Goal: Browse casually: Explore the website without a specific task or goal

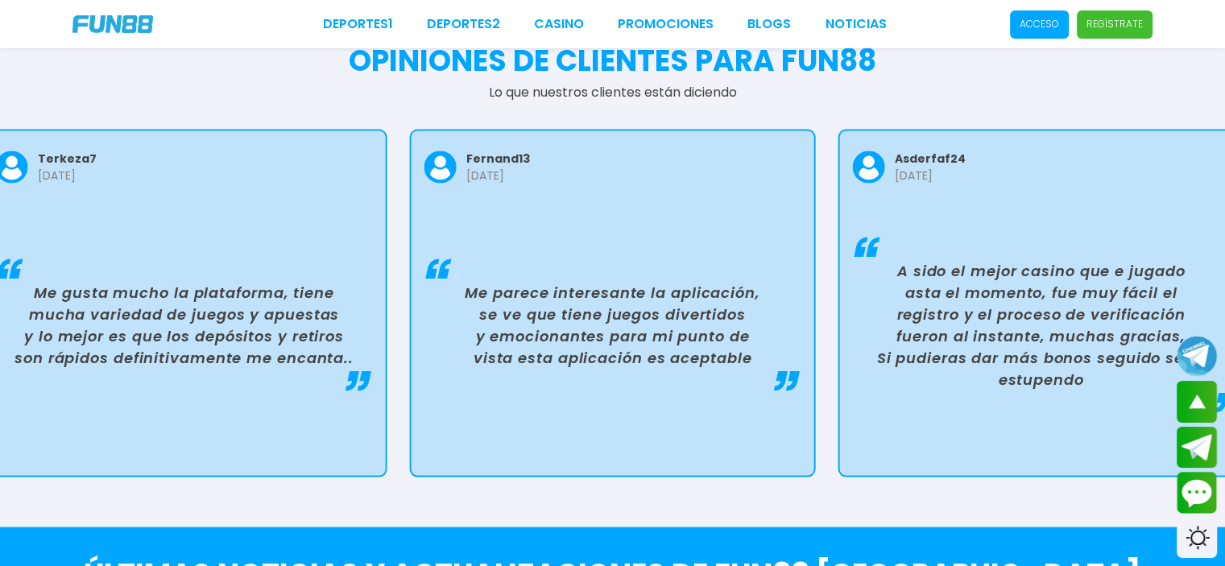
scroll to position [3003, 0]
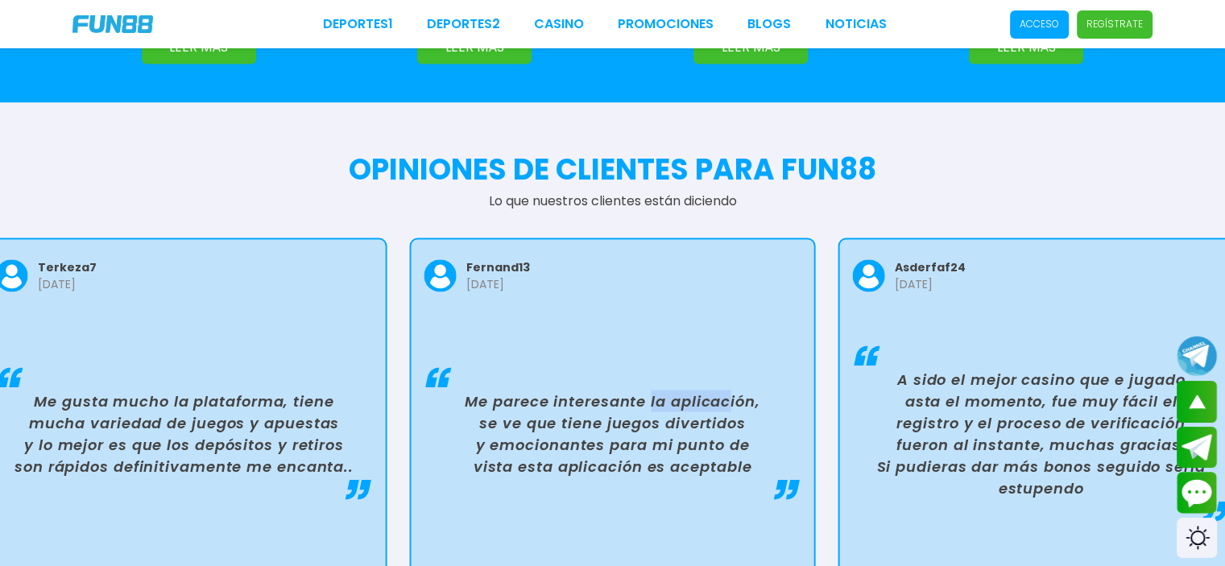
drag, startPoint x: 731, startPoint y: 280, endPoint x: 401, endPoint y: 278, distance: 330.2
click at [424, 325] on div "Me parece interesante la aplicación, se ve que tiene juegos divertidos y emocio…" at bounding box center [612, 433] width 377 height 217
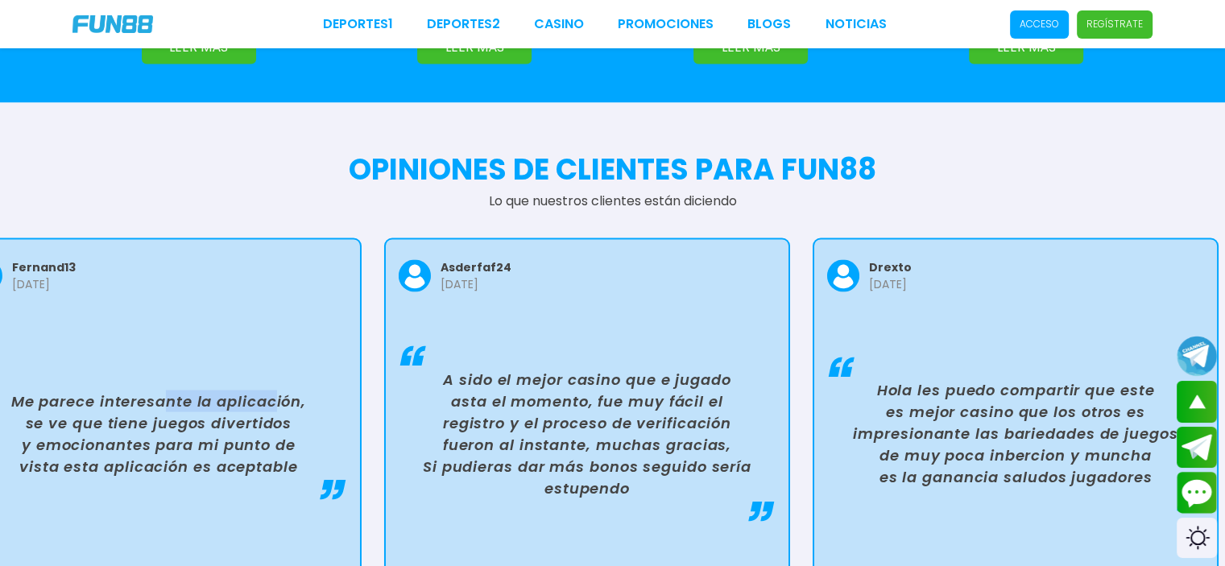
click at [485, 325] on div "A sido el mejor casino que e jugado asta el momento, fue muy fácil el registro …" at bounding box center [587, 433] width 377 height 217
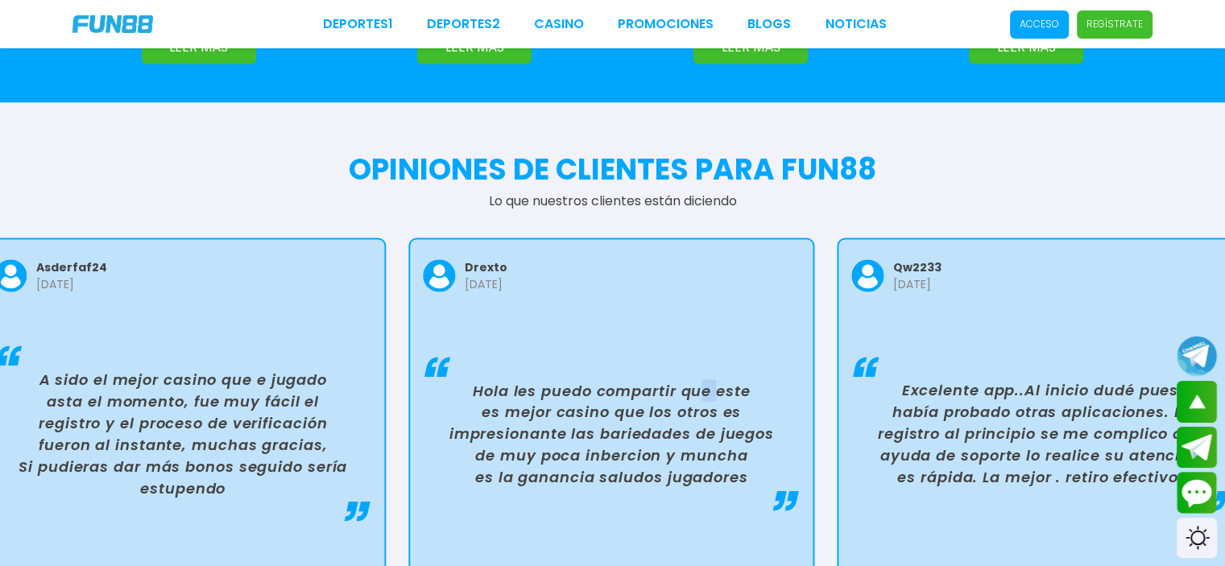
drag, startPoint x: 714, startPoint y: 295, endPoint x: 485, endPoint y: 297, distance: 229.6
click at [538, 325] on div "Hola les puedo compartir que este es mejor casino que los otros es impresionant…" at bounding box center [611, 433] width 377 height 217
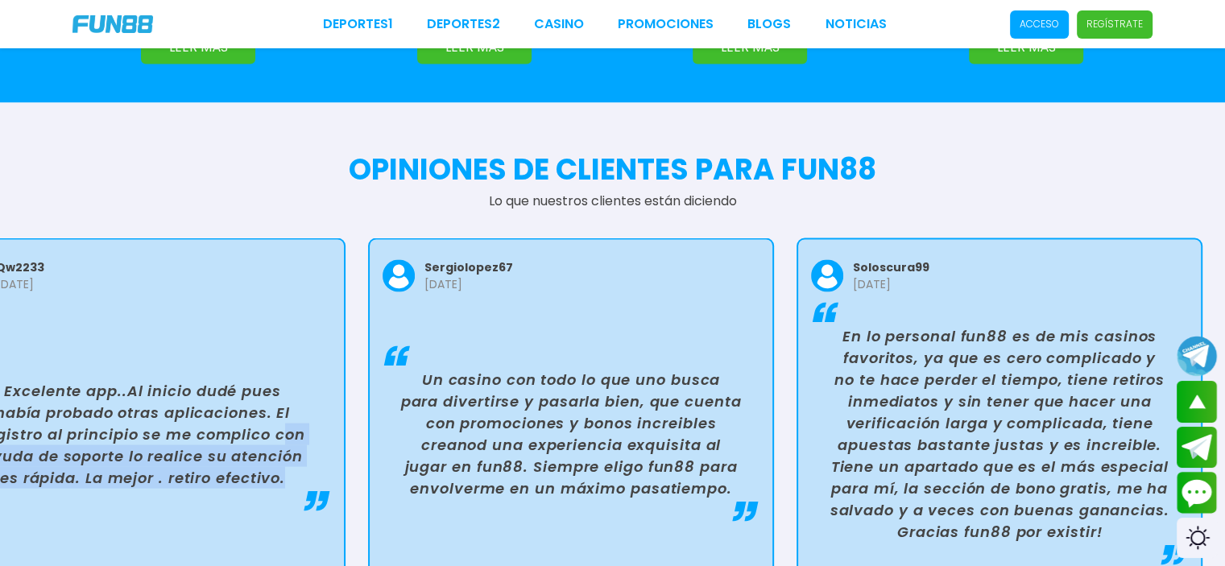
drag, startPoint x: 758, startPoint y: 396, endPoint x: 293, endPoint y: 354, distance: 466.7
click at [293, 379] on p "Excelente app..Al inicio dudé pues había probado otras aplicaciones. El registr…" at bounding box center [143, 433] width 364 height 109
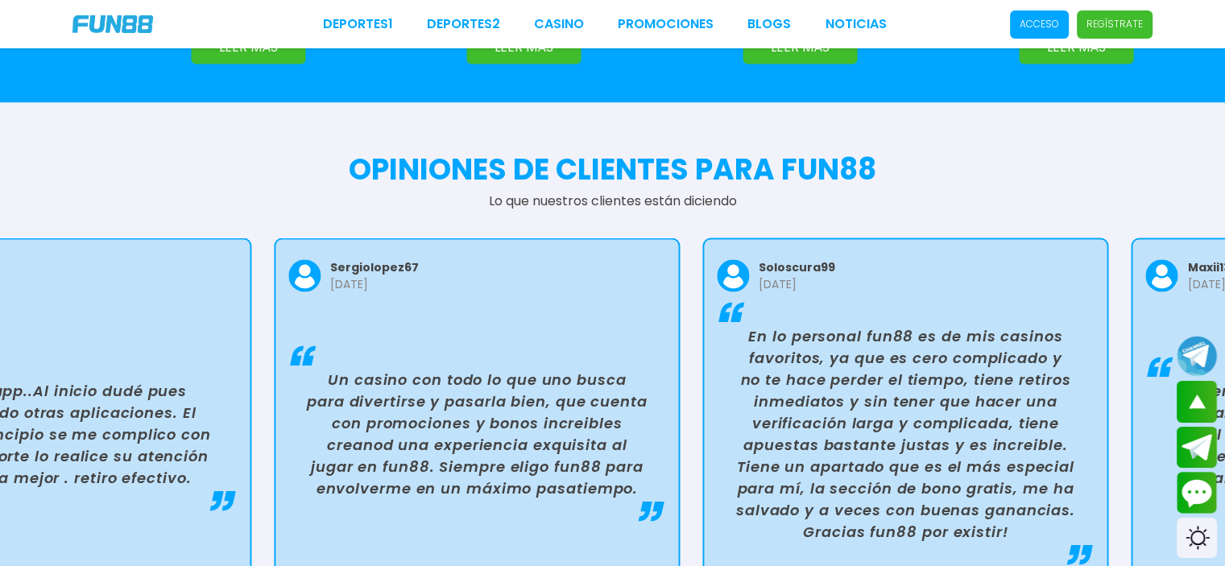
drag, startPoint x: 754, startPoint y: 408, endPoint x: 619, endPoint y: 406, distance: 135.3
click at [619, 406] on p "Un casino con todo lo que uno busca para divertirse y pasarla bien, que cuenta …" at bounding box center [477, 433] width 364 height 130
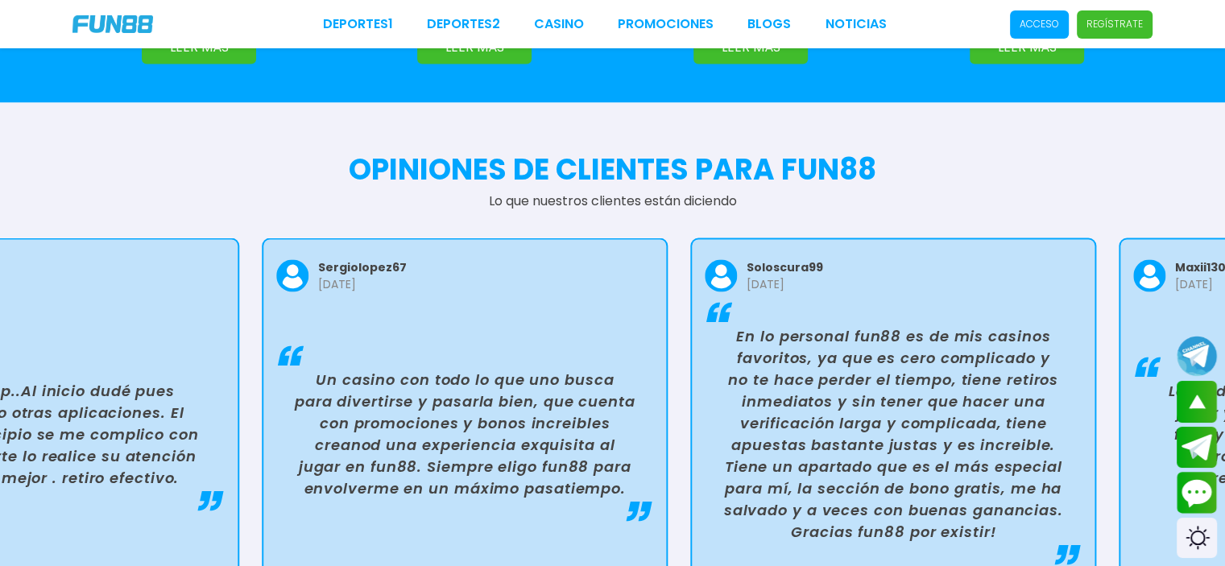
drag, startPoint x: 772, startPoint y: 411, endPoint x: 652, endPoint y: 434, distance: 123.1
click at [652, 434] on div "Un casino con todo lo que uno busca para divertirse y pasarla bien, que cuenta …" at bounding box center [464, 433] width 377 height 217
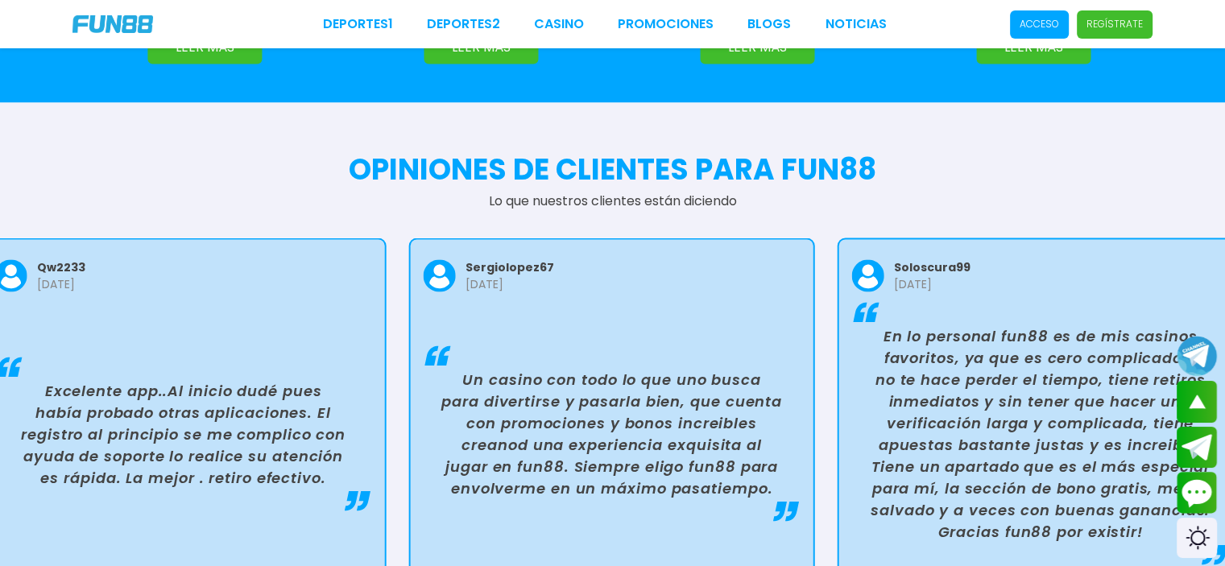
click at [561, 402] on p "Un casino con todo lo que uno busca para divertirse y pasarla bien, que cuenta …" at bounding box center [612, 433] width 364 height 130
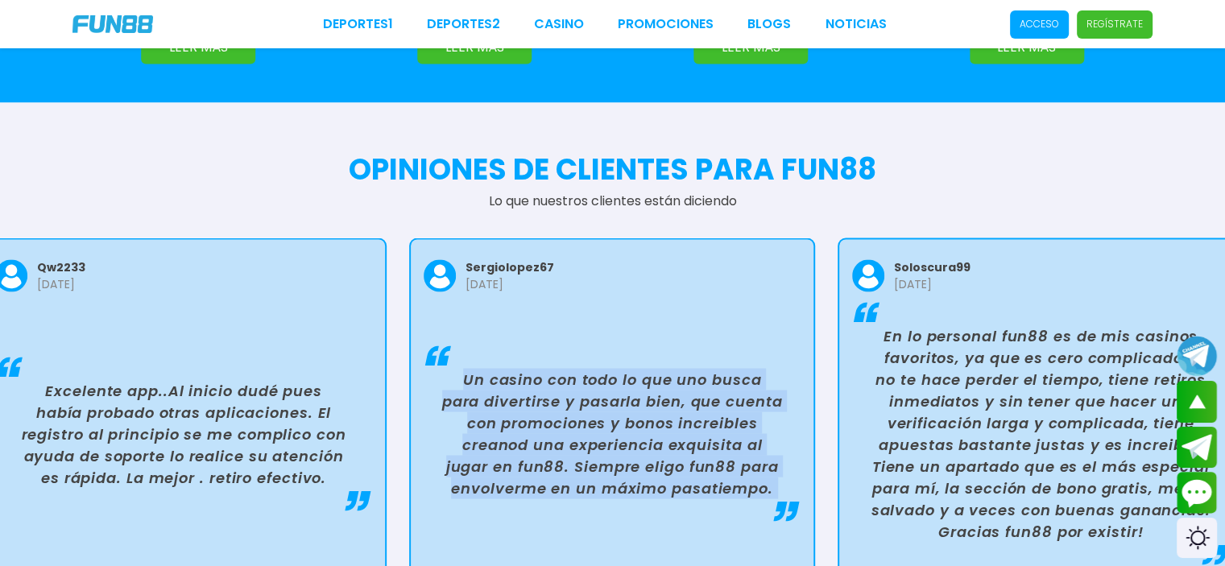
click at [561, 402] on p "Un casino con todo lo que uno busca para divertirse y pasarla bien, que cuenta …" at bounding box center [612, 433] width 364 height 130
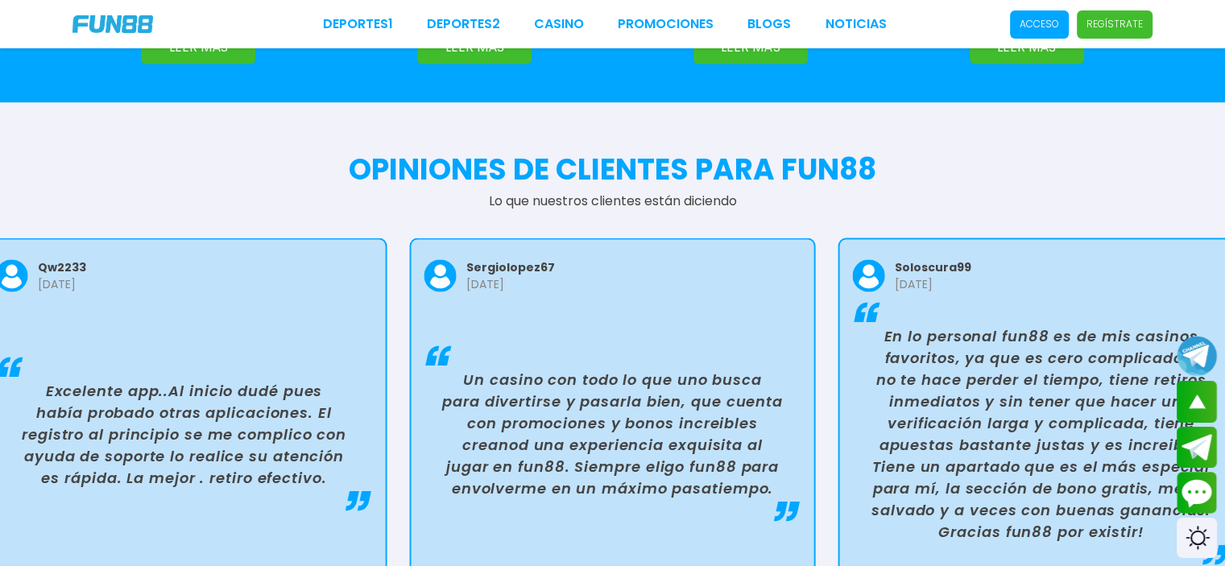
click at [287, 379] on p "Excelente app..Al inicio dudé pues había probado otras aplicaciones. El registr…" at bounding box center [184, 433] width 364 height 109
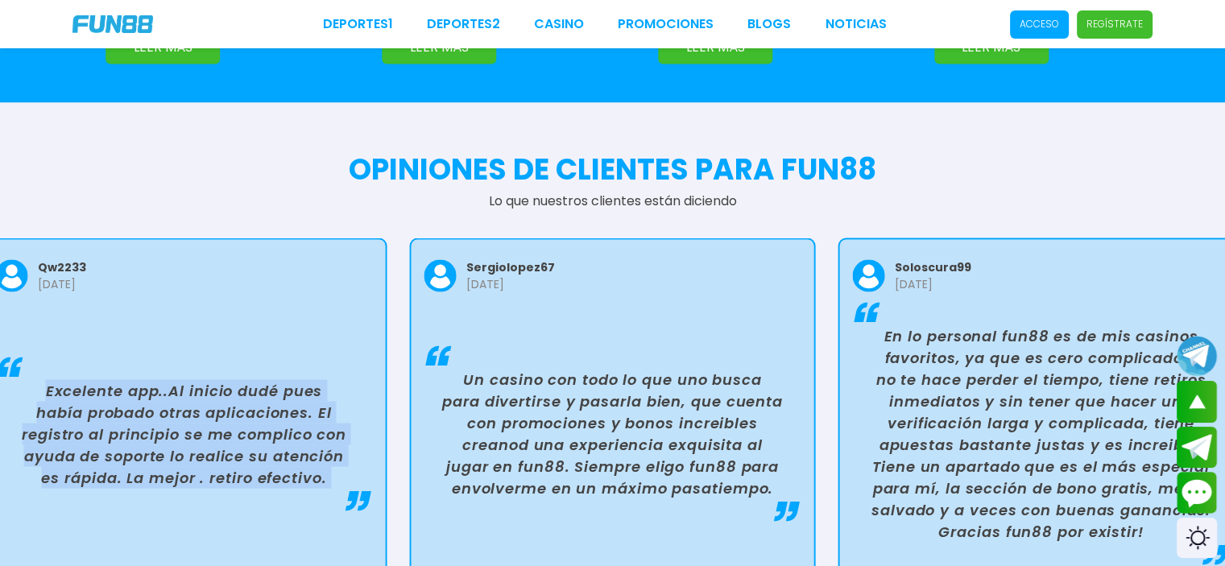
click at [287, 379] on p "Excelente app..Al inicio dudé pues había probado otras aplicaciones. El registr…" at bounding box center [184, 433] width 364 height 109
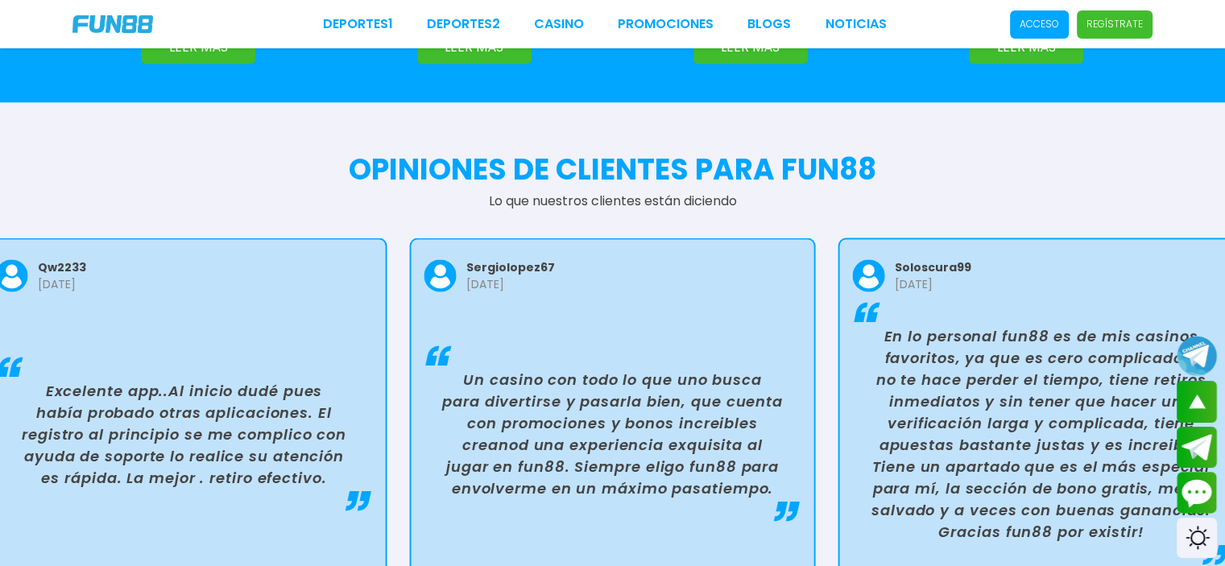
click at [594, 407] on p "Un casino con todo lo que uno busca para divertirse y pasarla bien, que cuenta …" at bounding box center [613, 433] width 364 height 130
click at [668, 392] on p "Un casino con todo lo que uno busca para divertirse y pasarla bien, que cuenta …" at bounding box center [613, 433] width 364 height 130
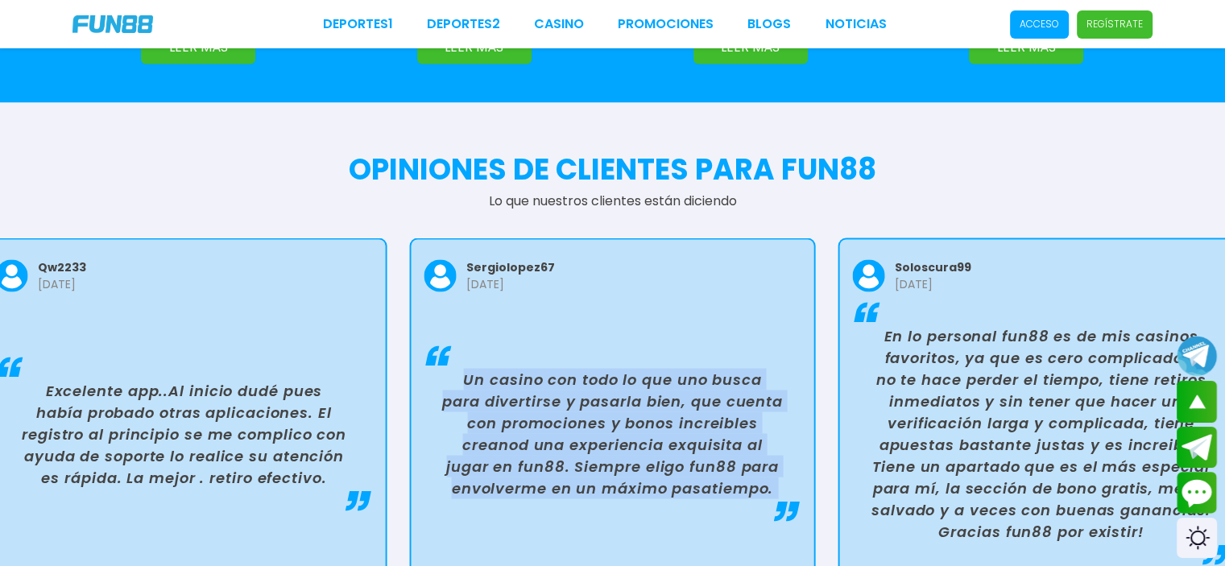
click at [668, 392] on p "Un casino con todo lo que uno busca para divertirse y pasarla bien, que cuenta …" at bounding box center [613, 433] width 364 height 130
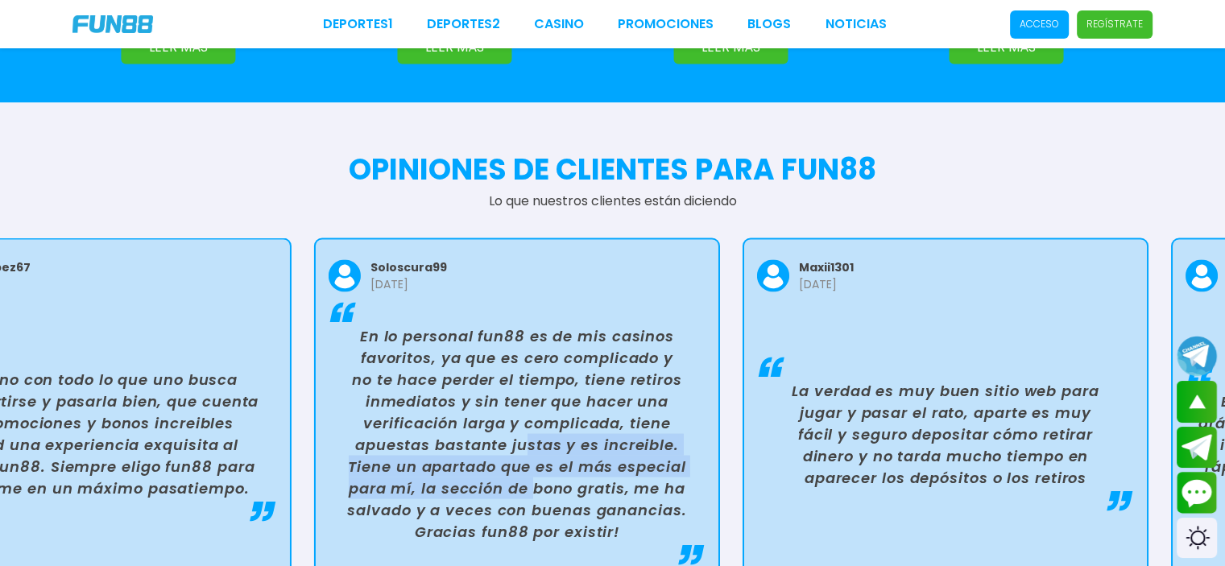
drag, startPoint x: 1054, startPoint y: 359, endPoint x: 532, endPoint y: 398, distance: 523.4
click at [532, 398] on p "En lo personal fun88 es de mis casinos favoritos, ya que es cero complicado y n…" at bounding box center [517, 433] width 364 height 217
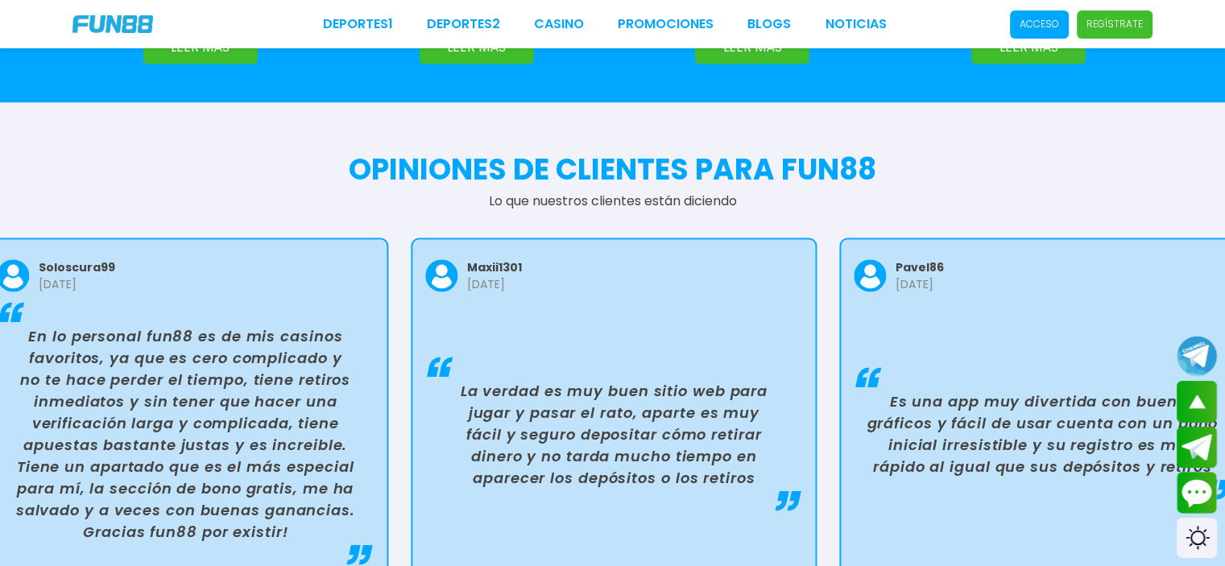
click at [574, 389] on p "La verdad es muy buen sitio web para jugar y pasar el rato, aparte es muy fácil…" at bounding box center [614, 433] width 364 height 109
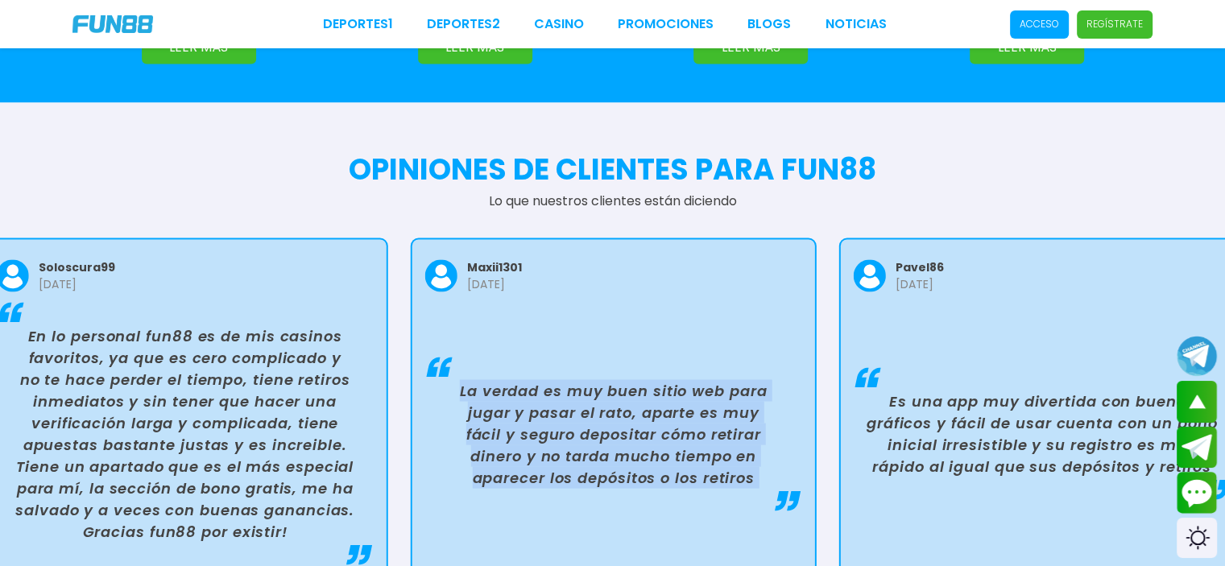
click at [574, 389] on p "La verdad es muy buen sitio web para jugar y pasar el rato, aparte es muy fácil…" at bounding box center [614, 433] width 364 height 109
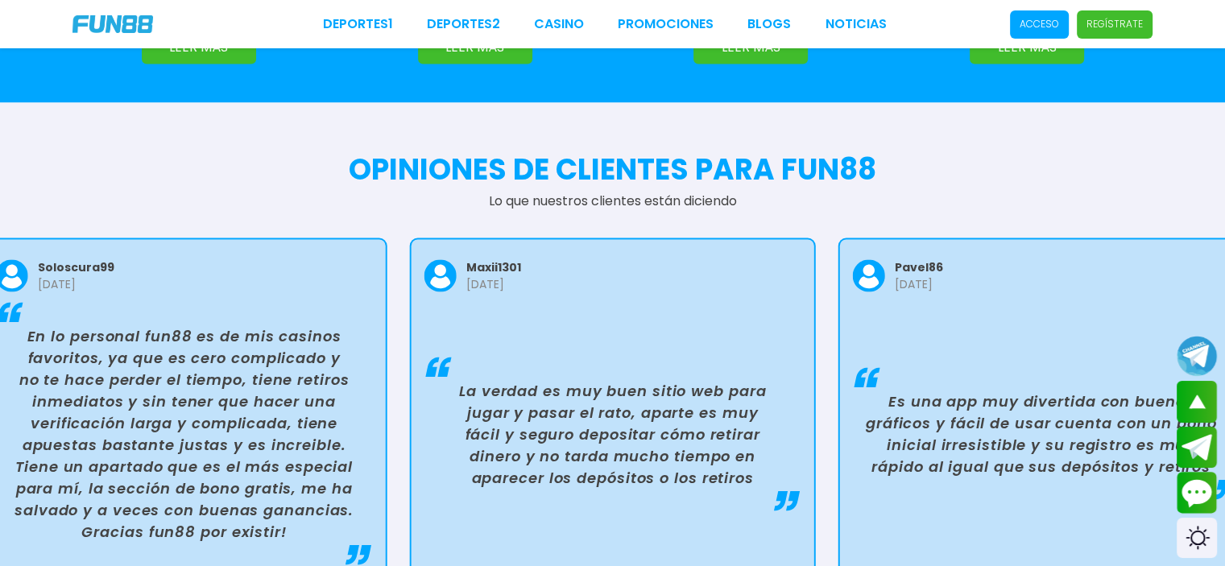
drag, startPoint x: 667, startPoint y: 385, endPoint x: 469, endPoint y: 378, distance: 198.3
click at [470, 379] on p "La verdad es muy buen sitio web para jugar y pasar el rato, aparte es muy fácil…" at bounding box center [613, 433] width 364 height 109
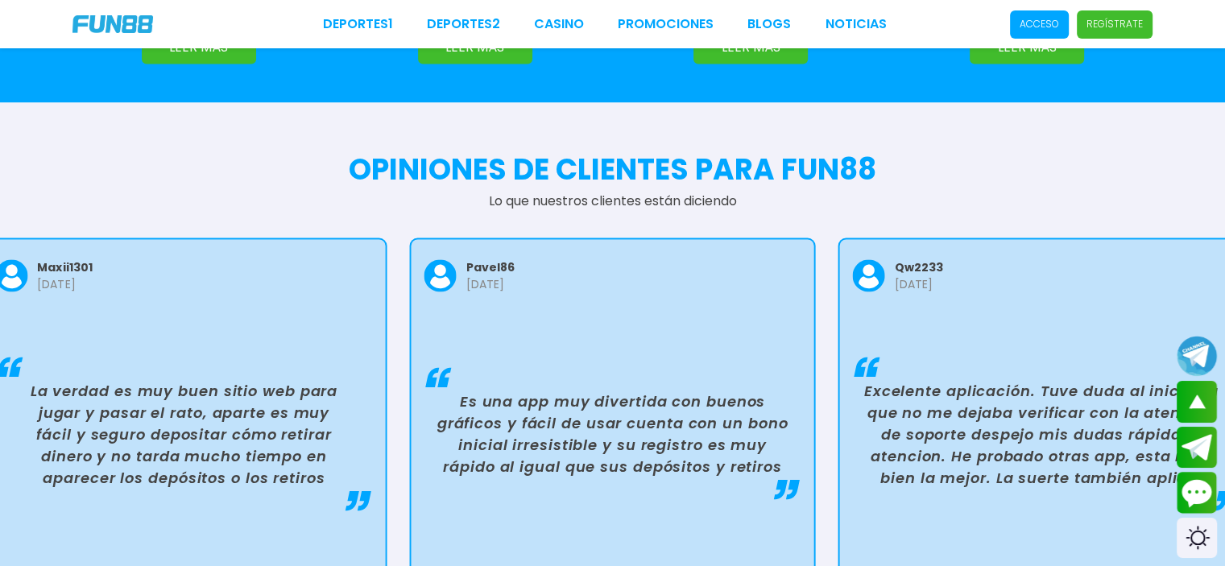
click at [620, 390] on p "Es una app muy divertida con buenos gráficos y fácil de usar cuenta con un bono…" at bounding box center [612, 433] width 364 height 87
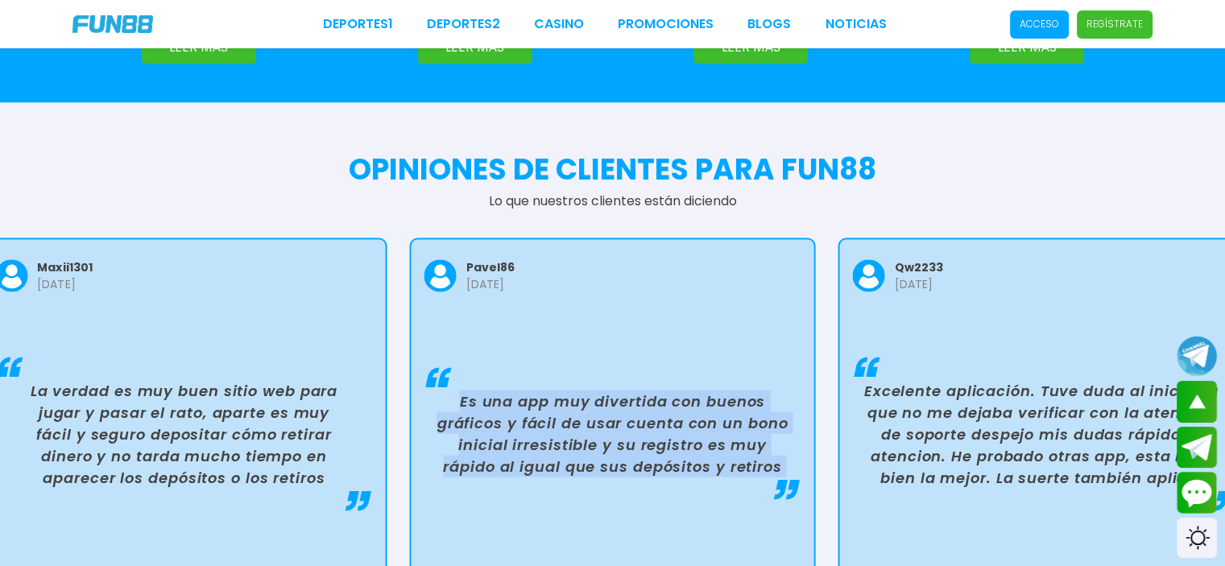
click at [620, 390] on p "Es una app muy divertida con buenos gráficos y fácil de usar cuenta con un bono…" at bounding box center [612, 433] width 364 height 87
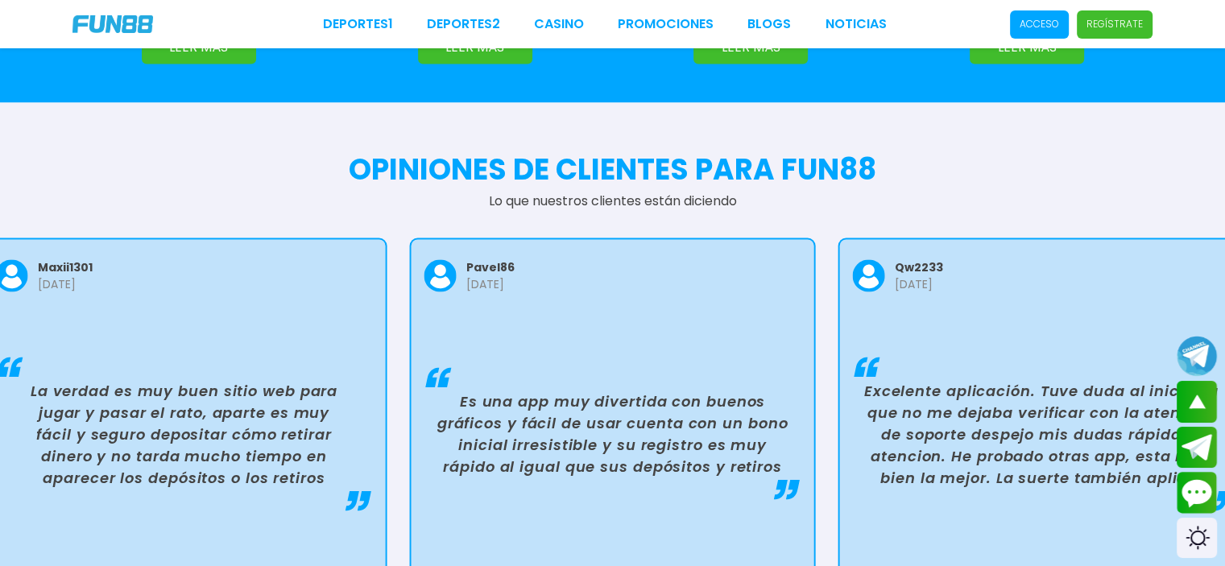
click at [949, 379] on p "Excelente aplicación. Tuve duda al inicio ya que no me dejaba verificar con la …" at bounding box center [1041, 433] width 364 height 109
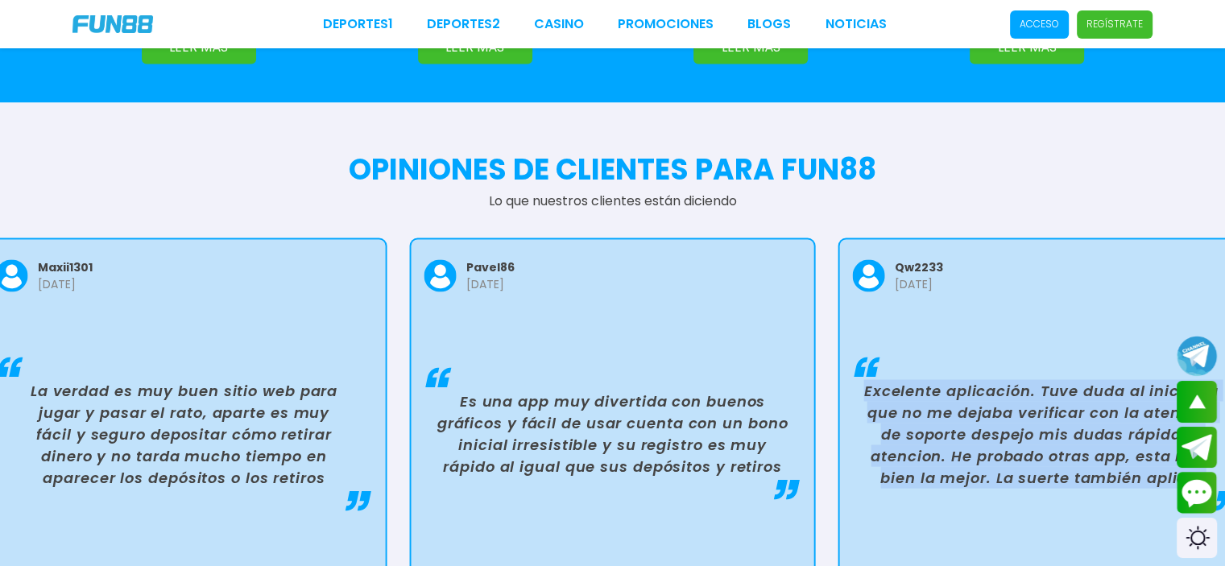
click at [949, 379] on p "Excelente aplicación. Tuve duda al inicio ya que no me dejaba verificar con la …" at bounding box center [1041, 433] width 364 height 109
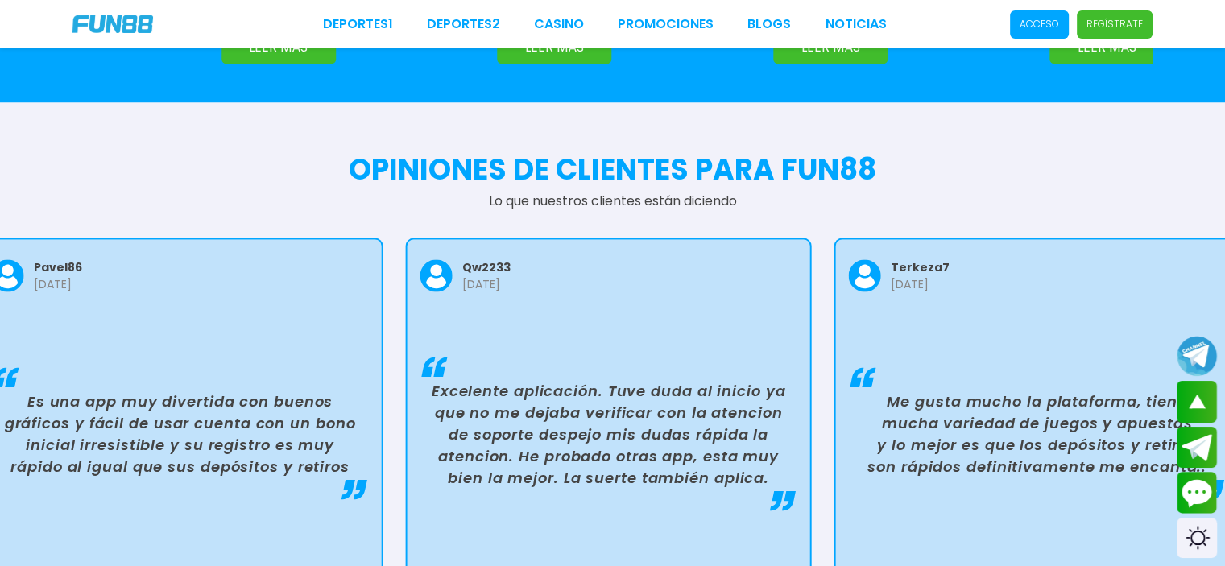
drag, startPoint x: 467, startPoint y: 389, endPoint x: 253, endPoint y: 402, distance: 214.6
click at [427, 402] on p "Excelente aplicación. Tuve duda al inicio ya que no me dejaba verificar con la …" at bounding box center [609, 433] width 364 height 109
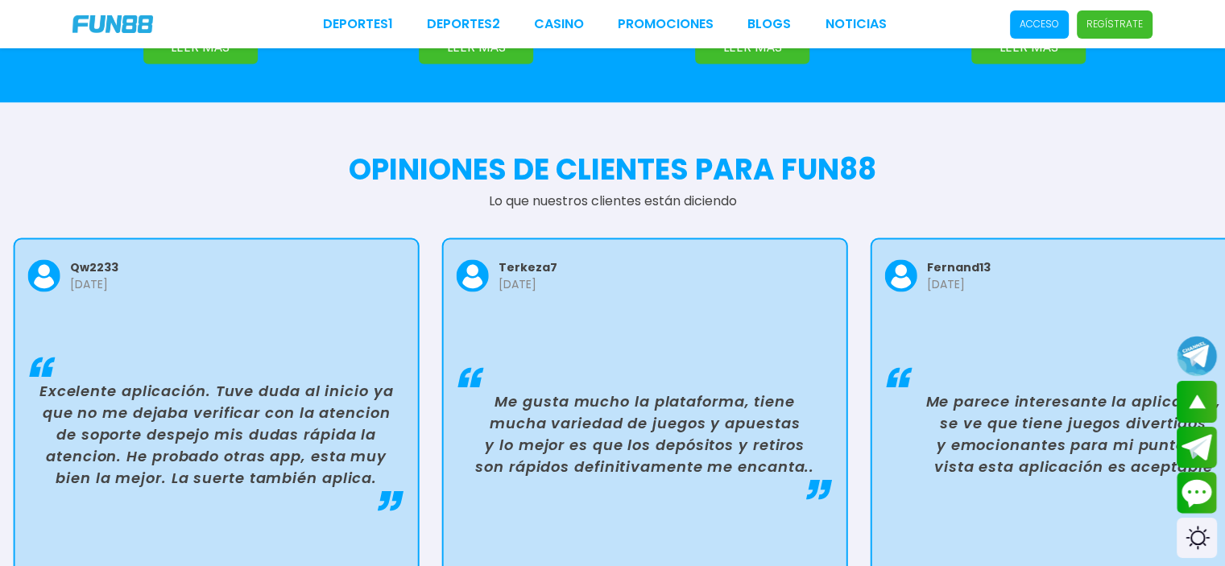
click at [627, 390] on p "Me gusta mucho la plataforma, tiene mucha variedad de juegos y apuestas y lo me…" at bounding box center [645, 433] width 364 height 87
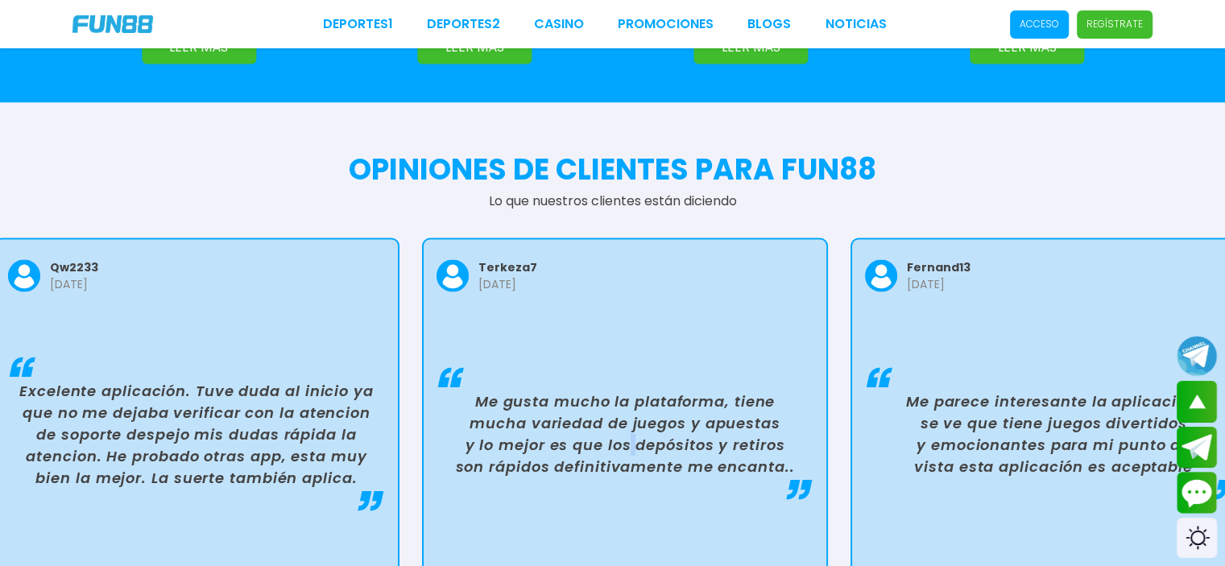
click at [627, 390] on p "Me gusta mucho la plataforma, tiene mucha variedad de juegos y apuestas y lo me…" at bounding box center [625, 433] width 364 height 87
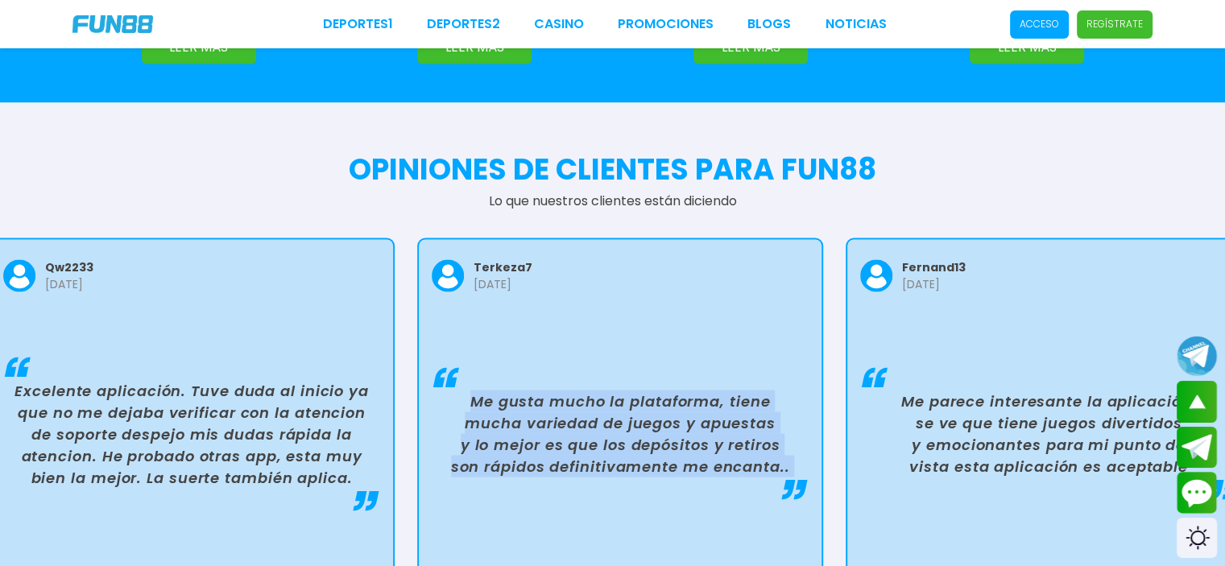
click at [627, 390] on p "Me gusta mucho la plataforma, tiene mucha variedad de juegos y apuestas y lo me…" at bounding box center [620, 433] width 364 height 87
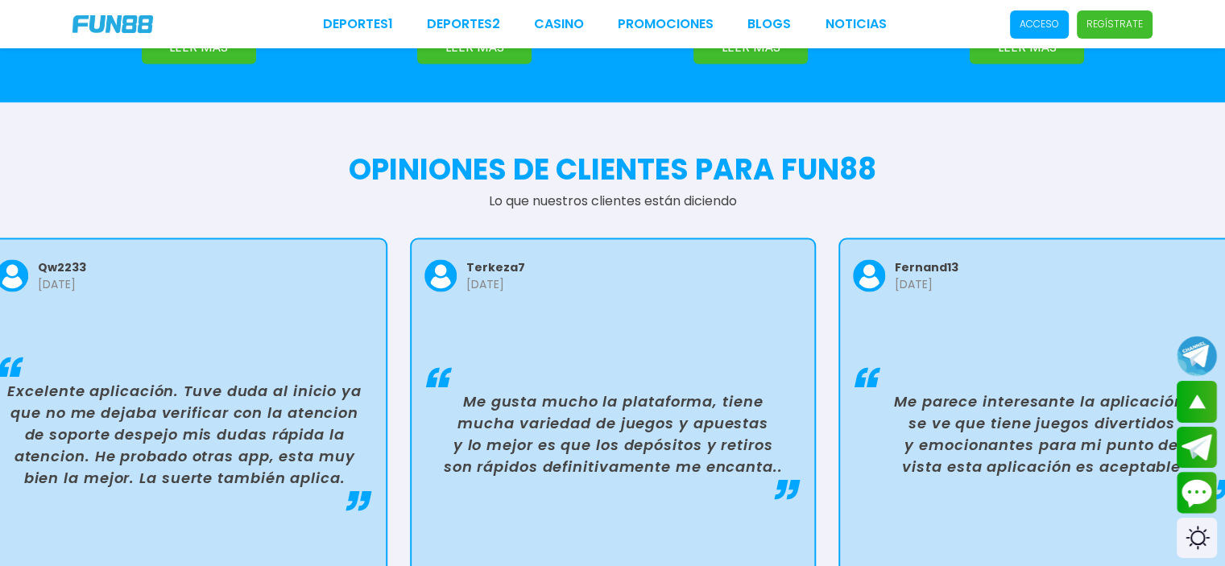
click at [989, 390] on p "Me parece interesante la aplicación, se ve que tiene juegos divertidos y emocio…" at bounding box center [1041, 433] width 364 height 87
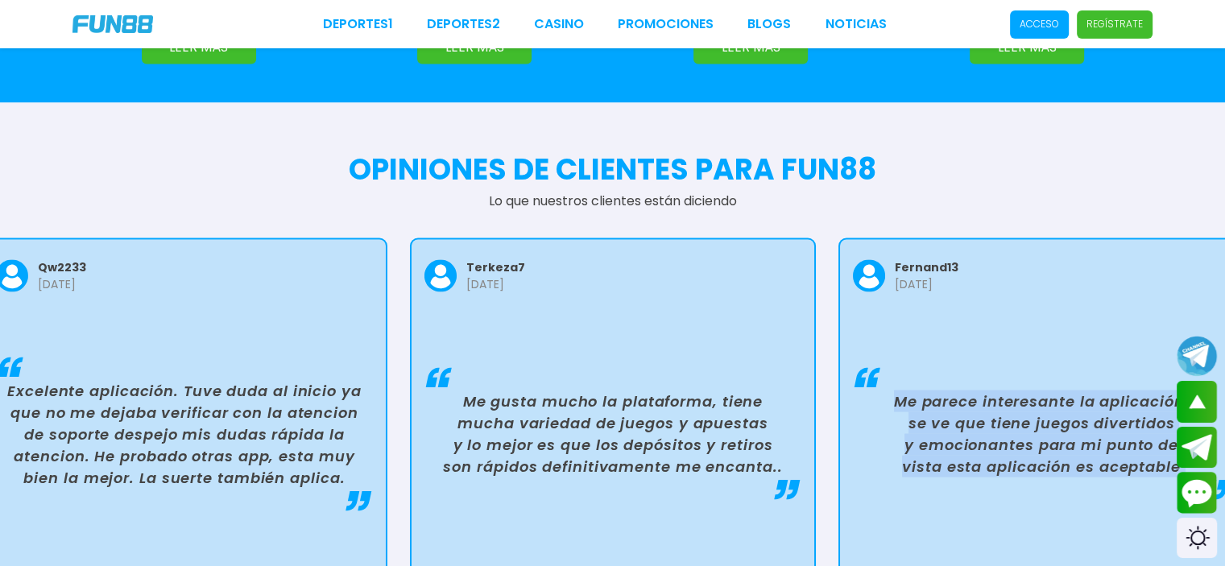
click at [989, 390] on p "Me parece interesante la aplicación, se ve que tiene juegos divertidos y emocio…" at bounding box center [1041, 433] width 364 height 87
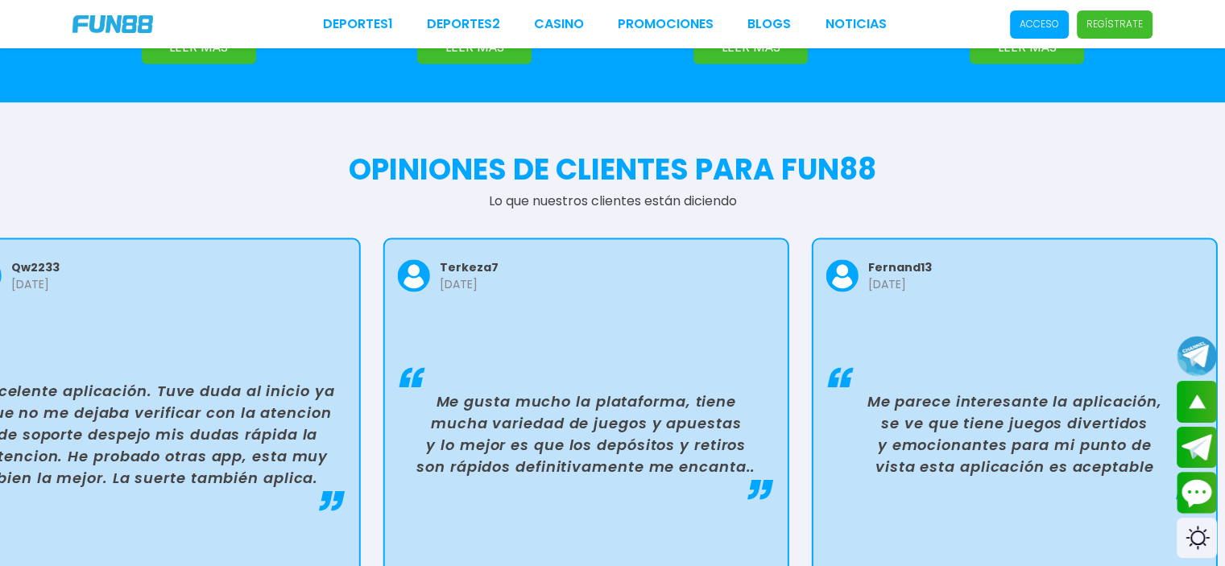
drag, startPoint x: 960, startPoint y: 364, endPoint x: 549, endPoint y: 366, distance: 410.8
click at [833, 390] on p "Me parece interesante la aplicación, se ve que tiene juegos divertidos y emocio…" at bounding box center [1015, 433] width 364 height 87
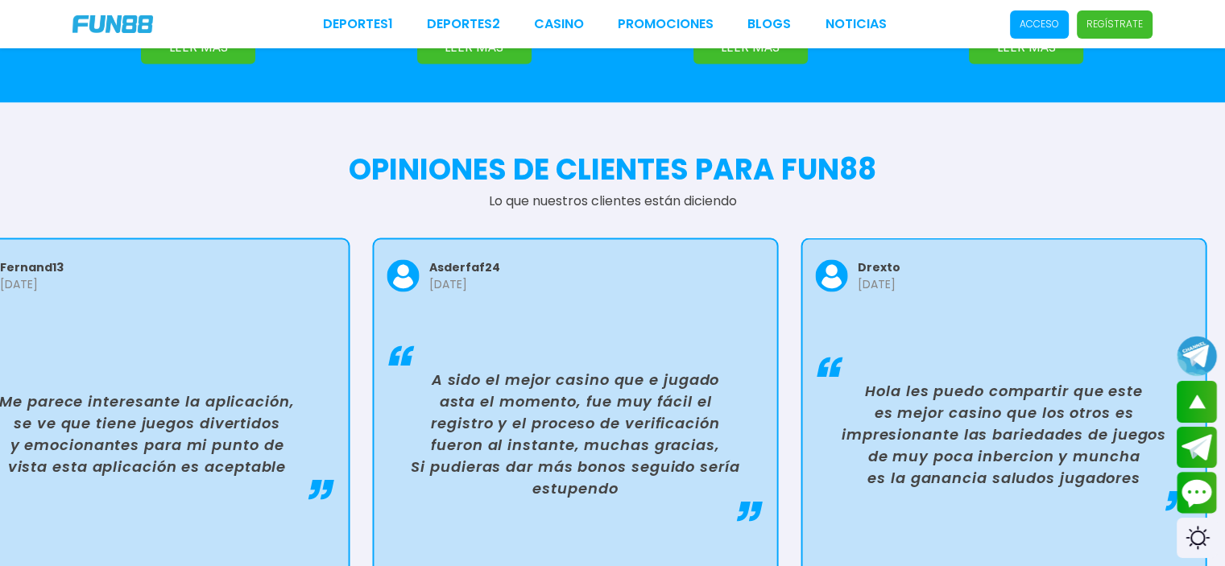
drag, startPoint x: 590, startPoint y: 350, endPoint x: 343, endPoint y: 305, distance: 250.6
click at [393, 368] on p "A sido el mejor casino que e jugado asta el momento, fue muy fácil el registro …" at bounding box center [575, 433] width 364 height 130
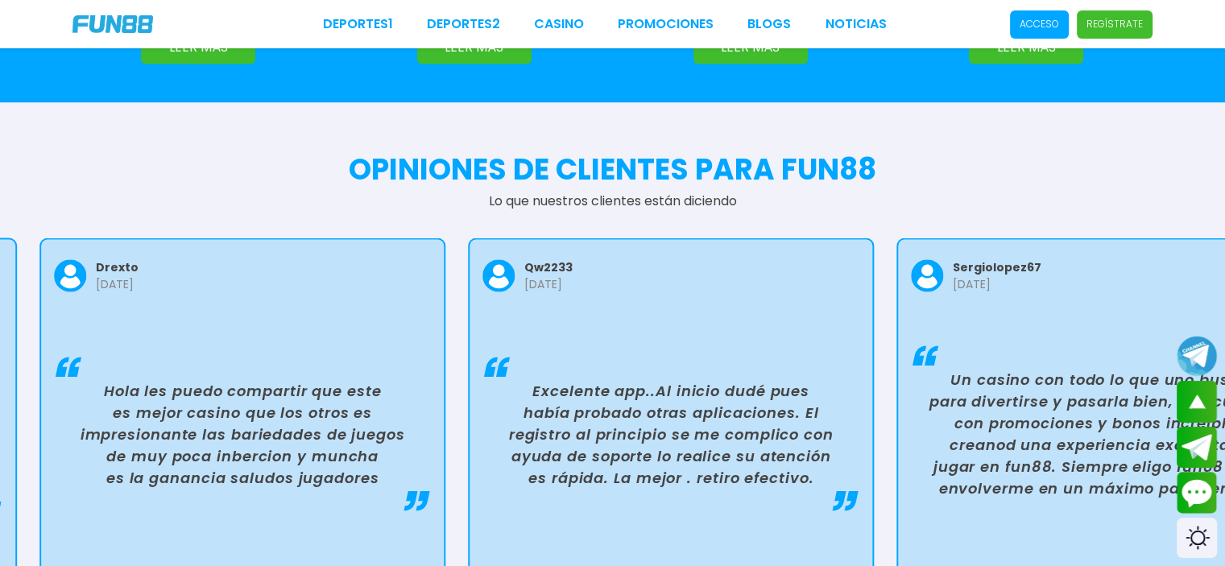
click at [627, 379] on p "Excelente app..Al inicio dudé pues había probado otras aplicaciones. El registr…" at bounding box center [671, 433] width 364 height 109
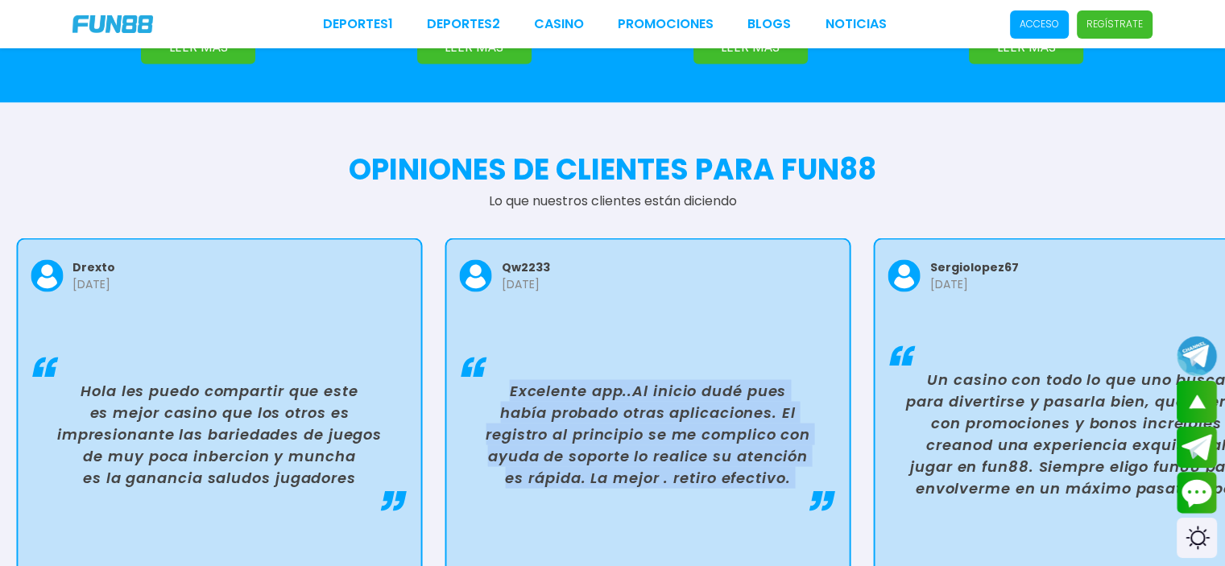
click at [627, 379] on p "Excelente app..Al inicio dudé pues había probado otras aplicaciones. El registr…" at bounding box center [648, 433] width 364 height 109
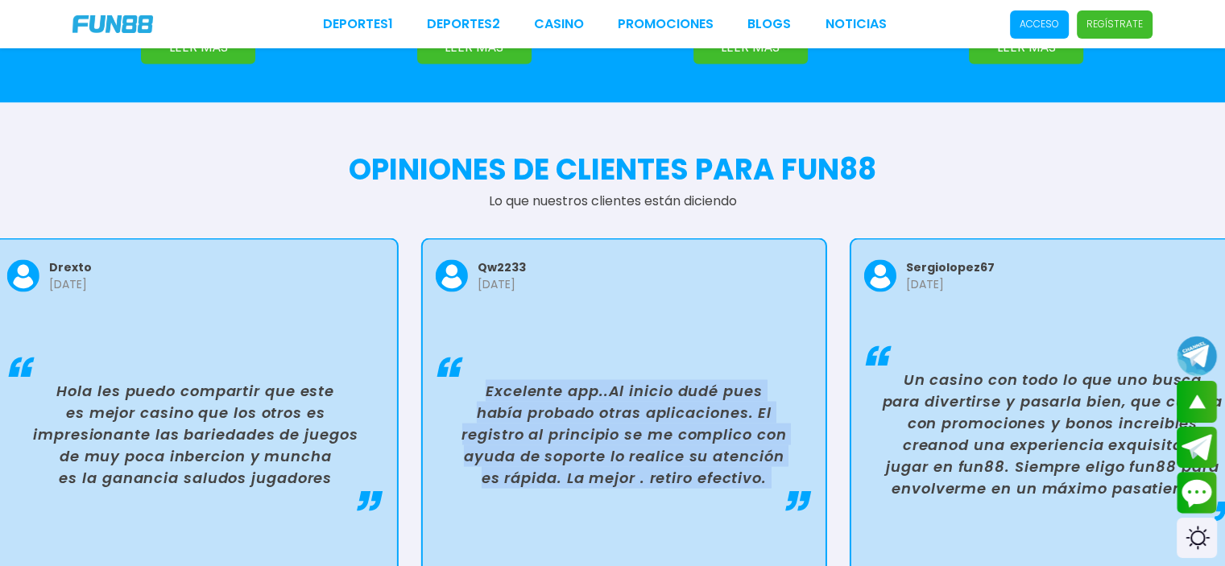
click at [784, 379] on p "Excelente app..Al inicio dudé pues había probado otras aplicaciones. El registr…" at bounding box center [624, 433] width 364 height 109
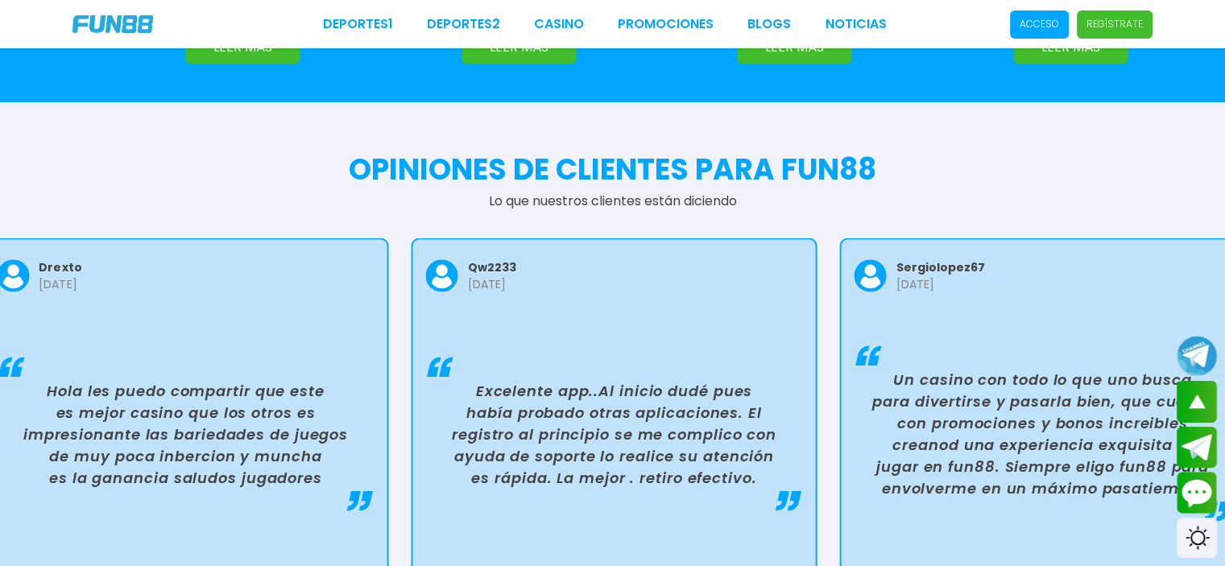
click at [883, 368] on p "Un casino con todo lo que uno busca para divertirse y pasarla bien, que cuenta …" at bounding box center [1042, 433] width 364 height 130
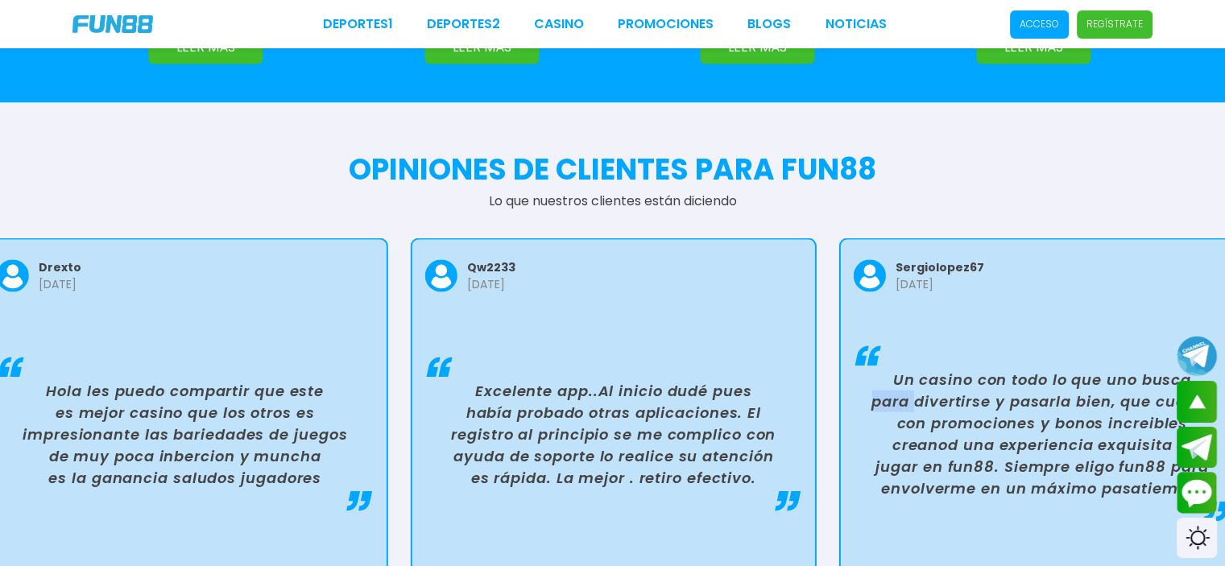
click at [883, 368] on p "Un casino con todo lo que uno busca para divertirse y pasarla bien, que cuenta …" at bounding box center [1042, 433] width 364 height 130
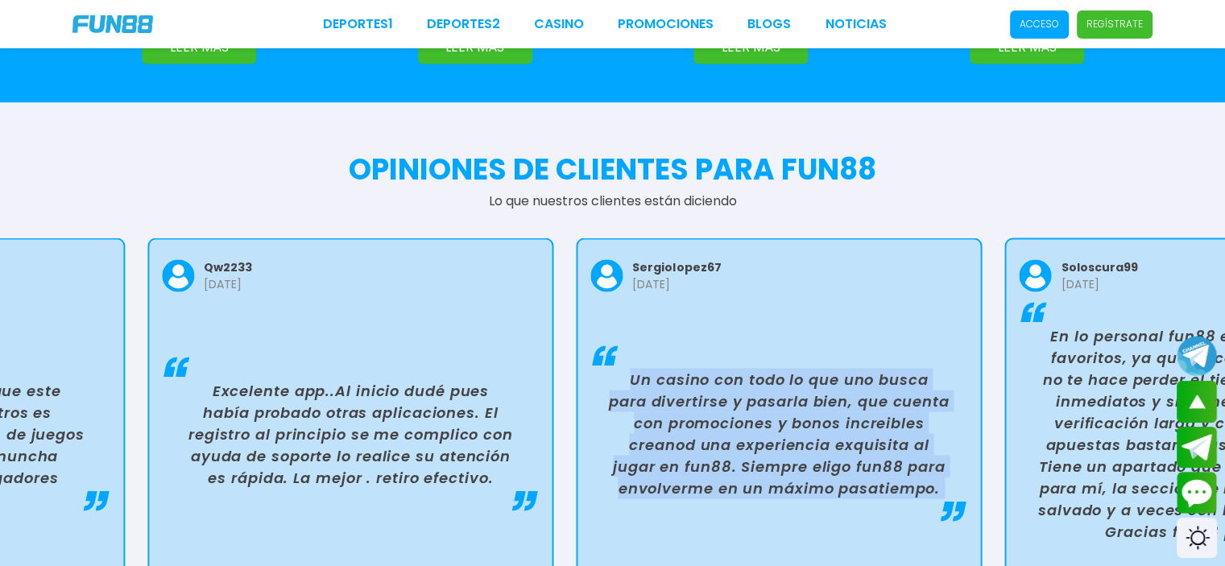
drag, startPoint x: 884, startPoint y: 325, endPoint x: 624, endPoint y: 280, distance: 263.2
click at [624, 325] on div "Un casino con todo lo que uno busca para divertirse y pasarla bien, que cuenta …" at bounding box center [778, 433] width 377 height 217
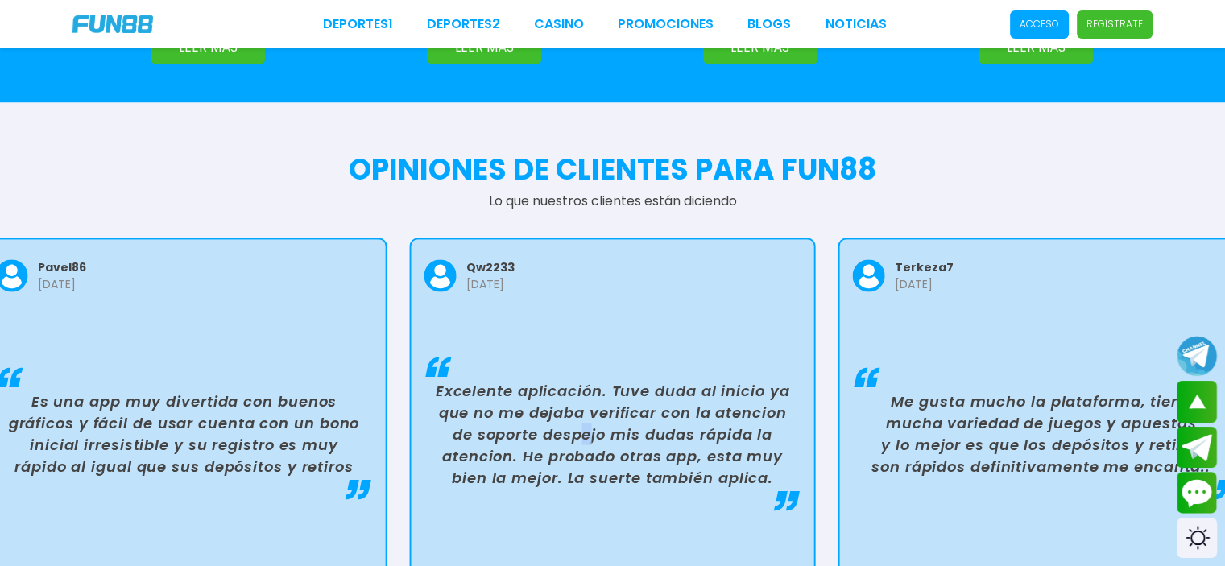
click at [587, 379] on p "Excelente aplicación. Tuve duda al inicio ya que no me dejaba verificar con la …" at bounding box center [613, 433] width 364 height 109
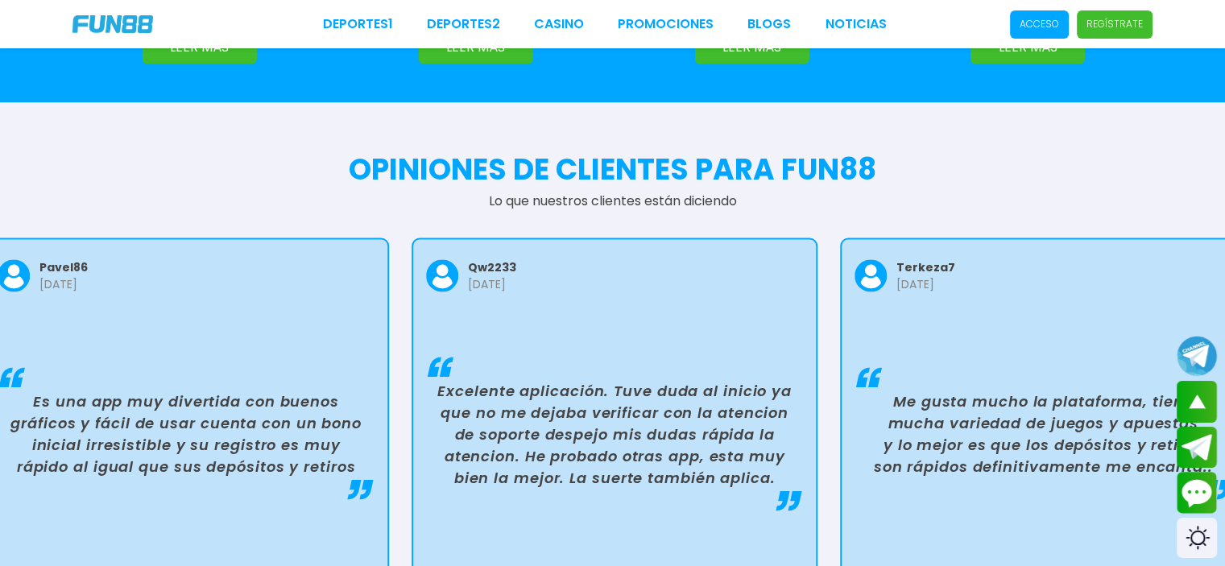
click at [587, 379] on p "Excelente aplicación. Tuve duda al inicio ya que no me dejaba verificar con la …" at bounding box center [615, 433] width 364 height 109
click at [587, 379] on p "Excelente aplicación. Tuve duda al inicio ya que no me dejaba verificar con la …" at bounding box center [614, 433] width 364 height 109
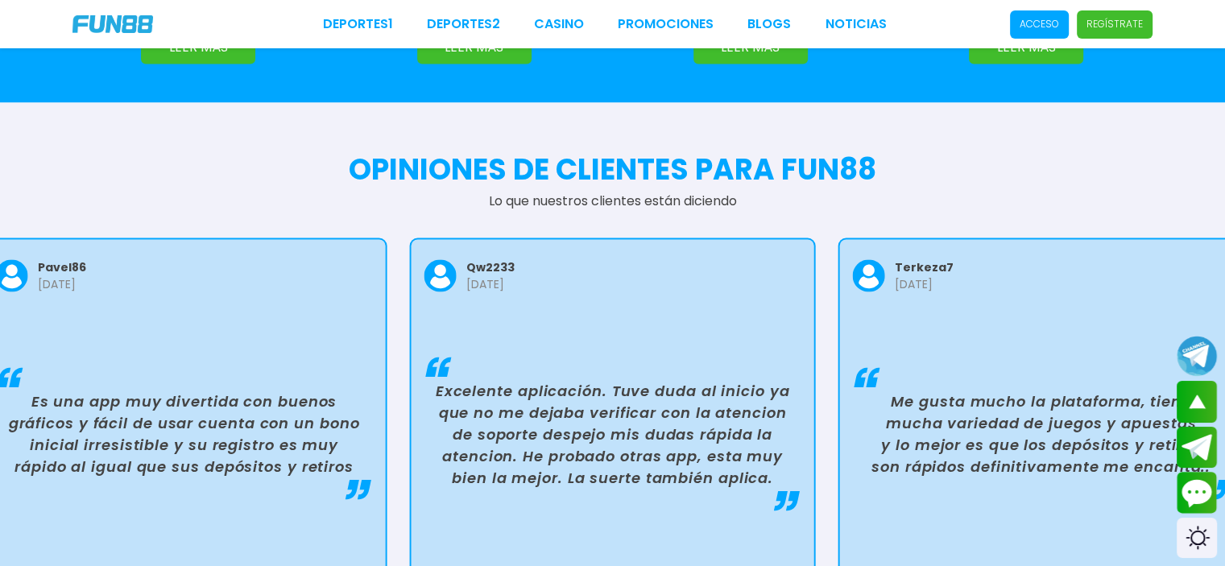
click at [984, 390] on p "Me gusta mucho la plataforma, tiene mucha variedad de juegos y apuestas y lo me…" at bounding box center [1041, 433] width 364 height 87
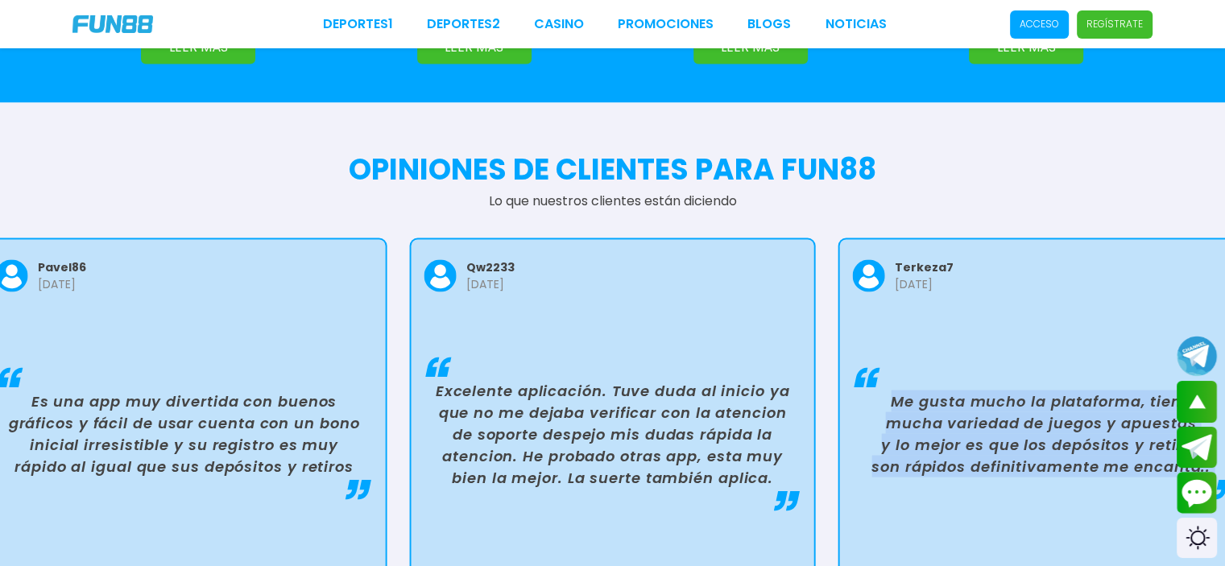
click at [984, 390] on p "Me gusta mucho la plataforma, tiene mucha variedad de juegos y apuestas y lo me…" at bounding box center [1041, 433] width 364 height 87
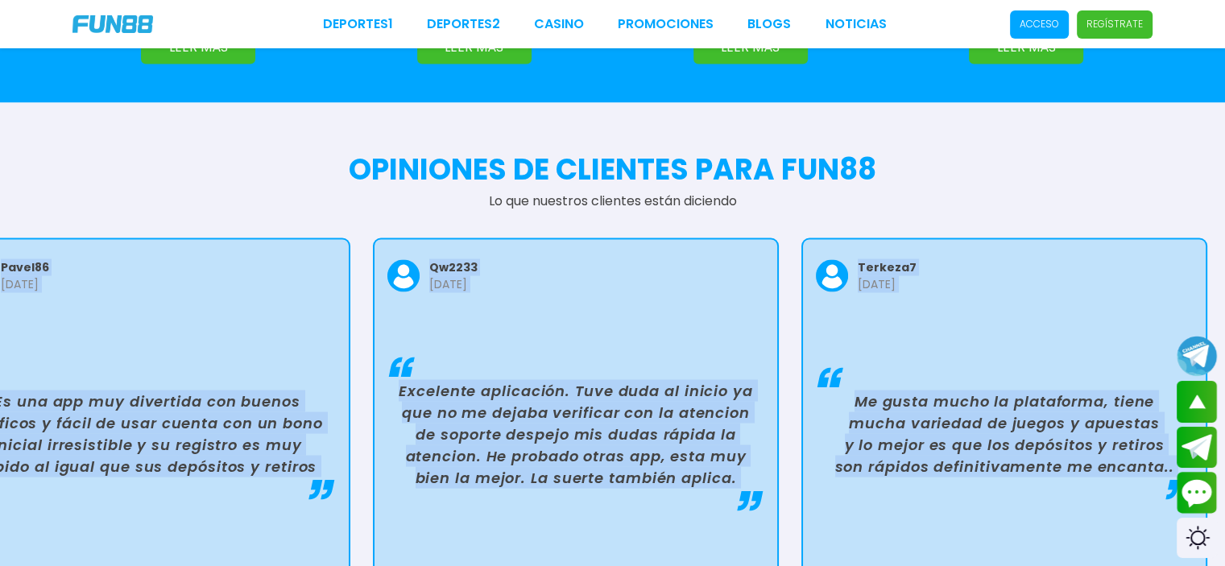
drag, startPoint x: 984, startPoint y: 375, endPoint x: 644, endPoint y: 412, distance: 342.8
click at [816, 412] on div "Me gusta mucho la plataforma, tiene mucha variedad de juegos y apuestas y lo me…" at bounding box center [1004, 433] width 377 height 217
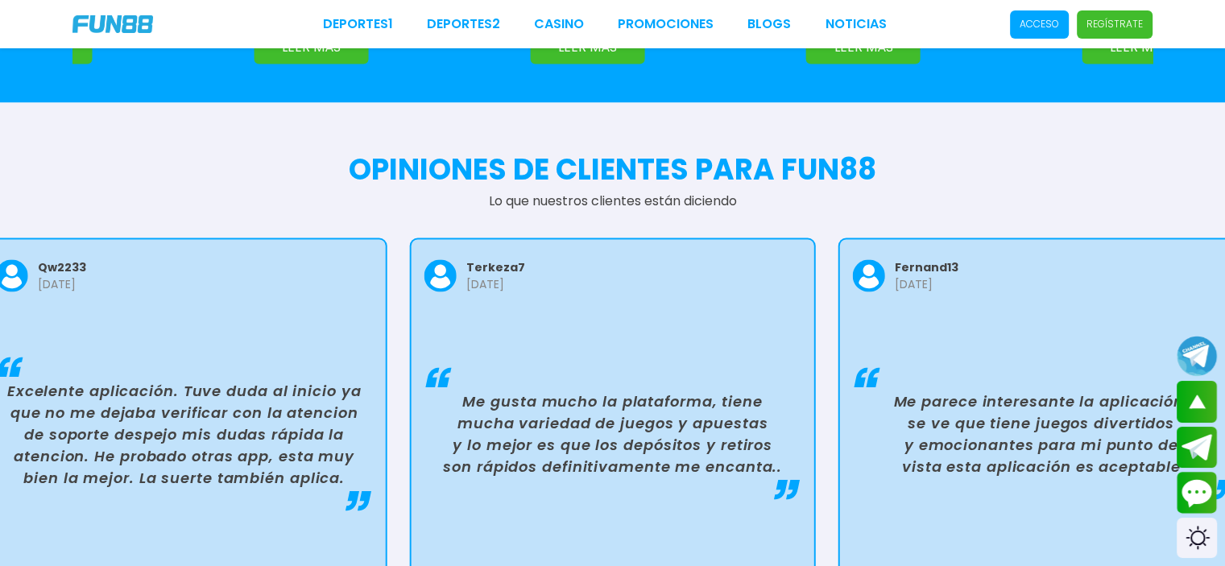
click at [1001, 390] on p "Me parece interesante la aplicación, se ve que tiene juegos divertidos y emocio…" at bounding box center [1041, 433] width 364 height 87
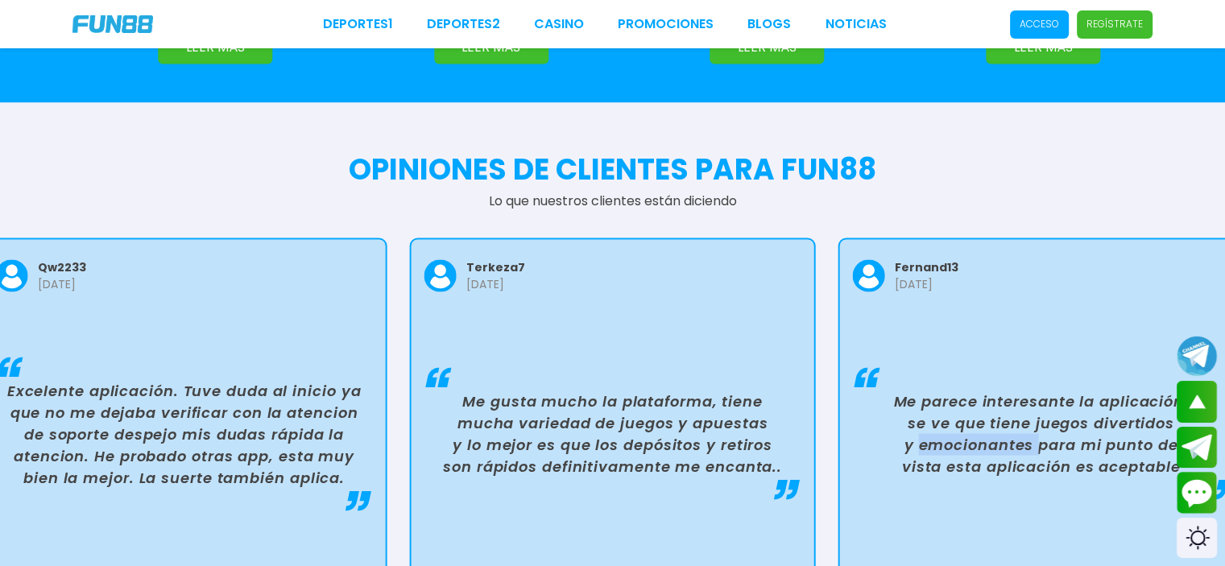
click at [1001, 390] on p "Me parece interesante la aplicación, se ve que tiene juegos divertidos y emocio…" at bounding box center [1041, 433] width 364 height 87
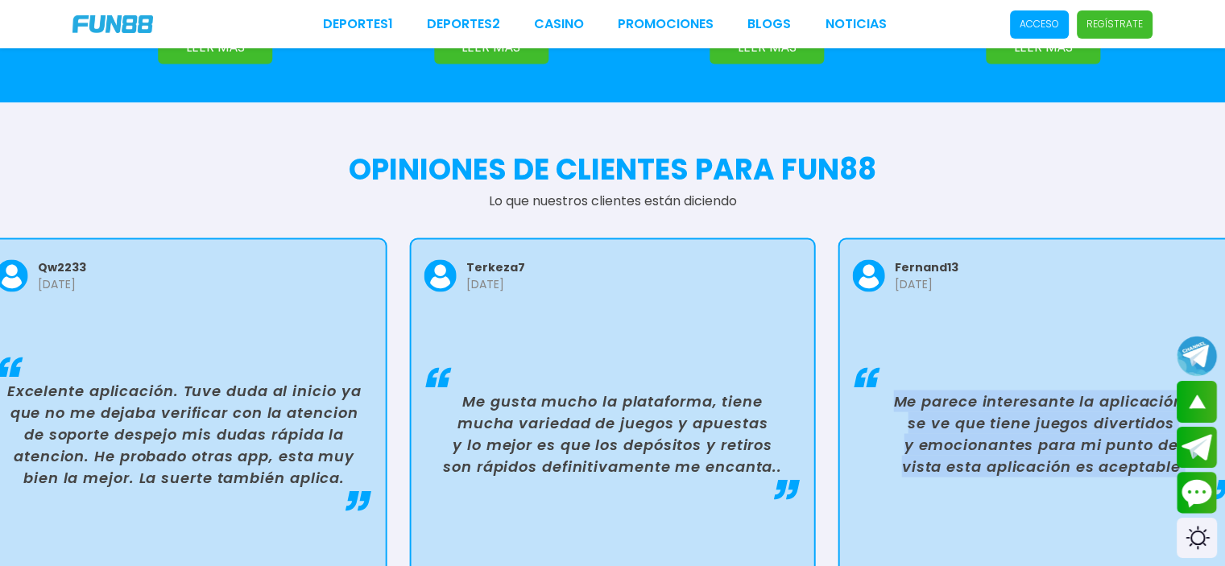
click at [1001, 390] on p "Me parece interesante la aplicación, se ve que tiene juegos divertidos y emocio…" at bounding box center [1041, 433] width 364 height 87
drag, startPoint x: 1001, startPoint y: 366, endPoint x: 538, endPoint y: 408, distance: 464.9
click at [859, 390] on p "Me parece interesante la aplicación, se ve que tiene juegos divertidos y emocio…" at bounding box center [1041, 433] width 364 height 87
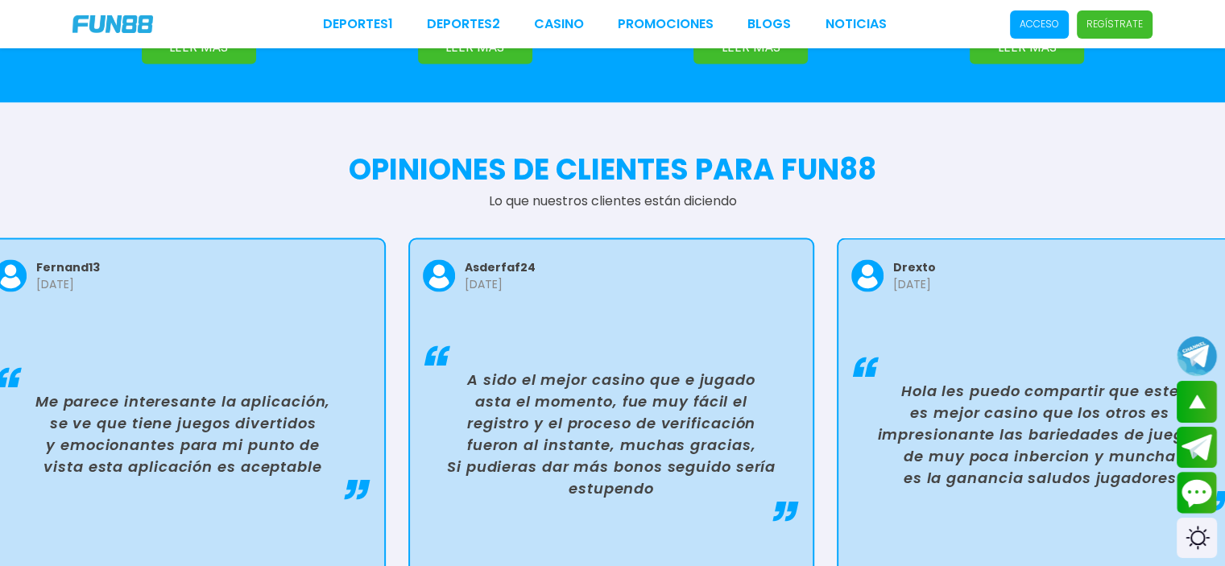
click at [623, 368] on p "A sido el mejor casino que e jugado asta el momento, fue muy fácil el registro …" at bounding box center [611, 433] width 364 height 130
click at [623, 368] on p "A sido el mejor casino que e jugado asta el momento, fue muy fácil el registro …" at bounding box center [612, 433] width 364 height 130
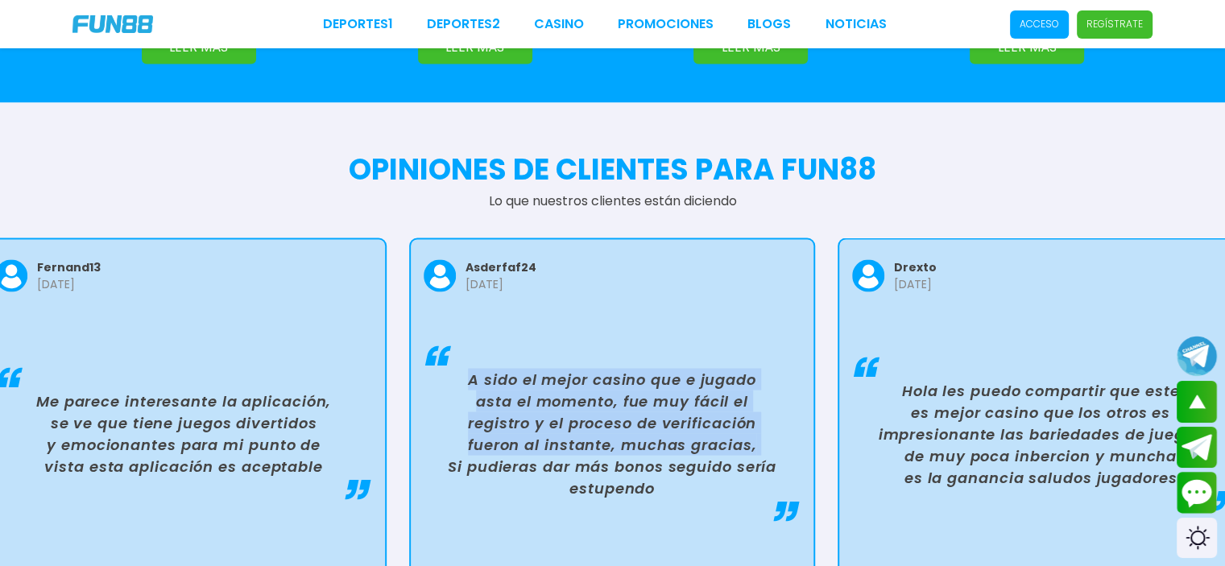
click at [623, 368] on p "A sido el mejor casino que e jugado asta el momento, fue muy fácil el registro …" at bounding box center [612, 433] width 364 height 130
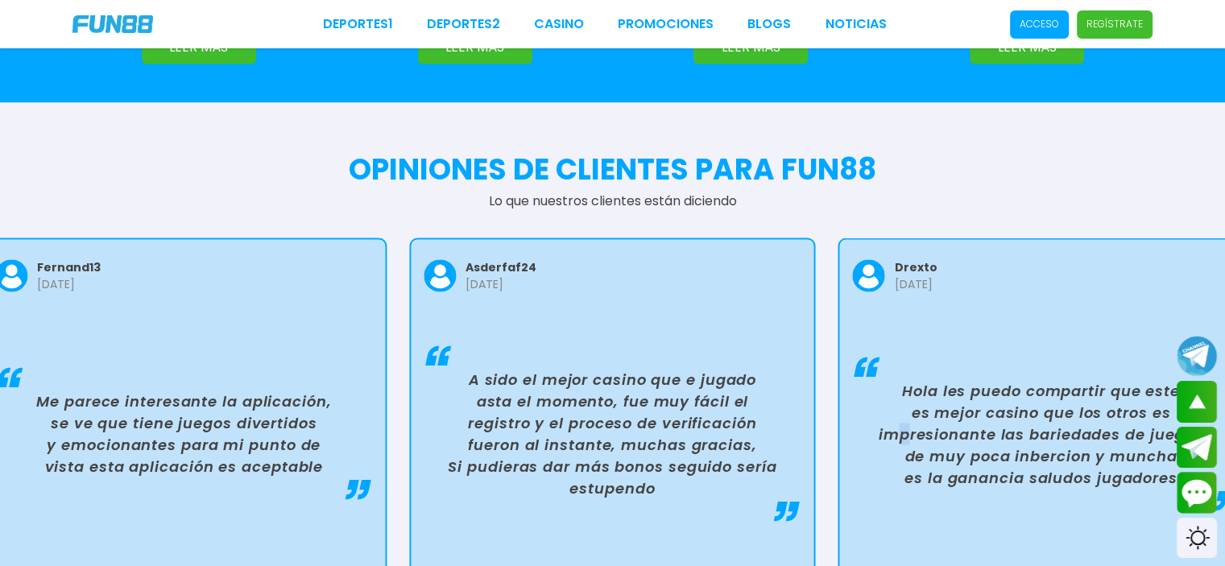
drag, startPoint x: 797, startPoint y: 366, endPoint x: 691, endPoint y: 374, distance: 105.8
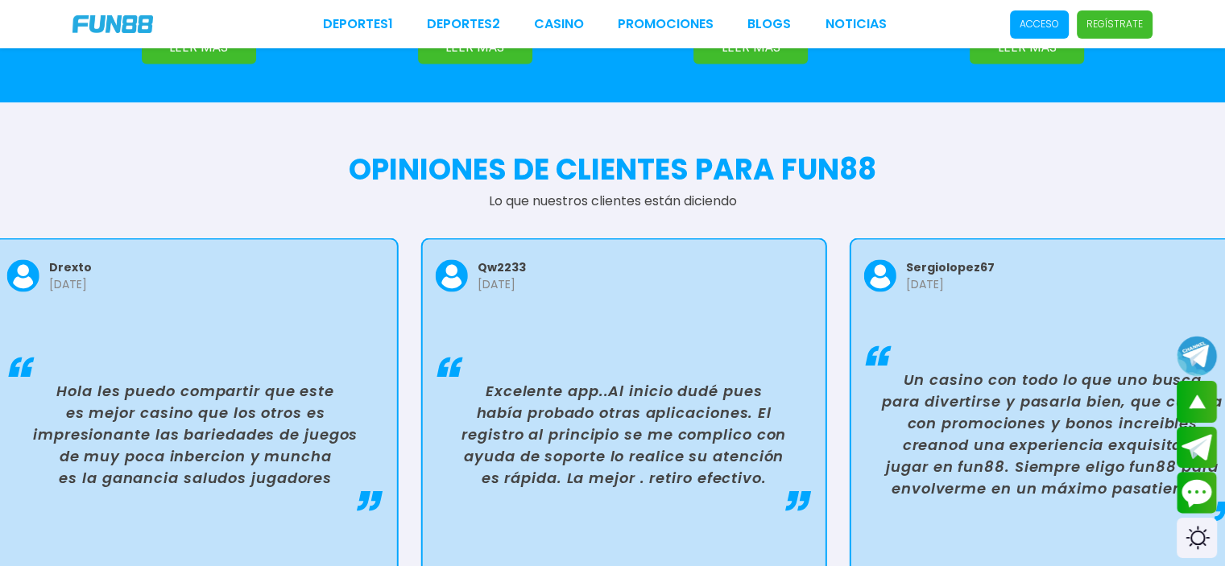
click at [695, 379] on p "Excelente app..Al inicio dudé pues había probado otras aplicaciones. El registr…" at bounding box center [624, 433] width 364 height 109
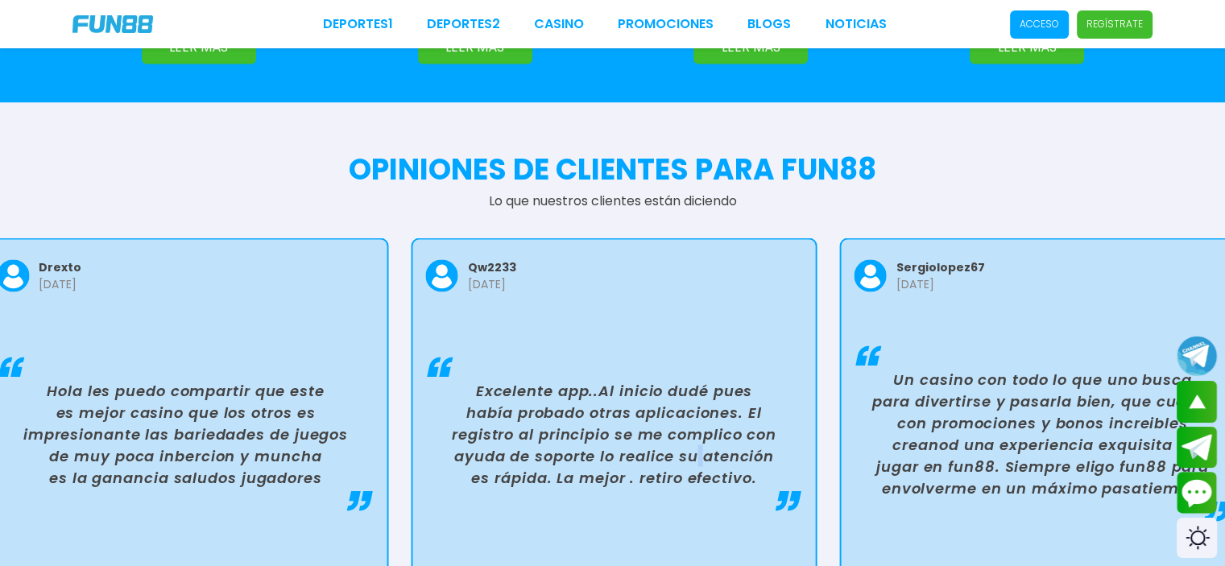
click at [695, 379] on p "Excelente app..Al inicio dudé pues había probado otras aplicaciones. El registr…" at bounding box center [614, 433] width 364 height 109
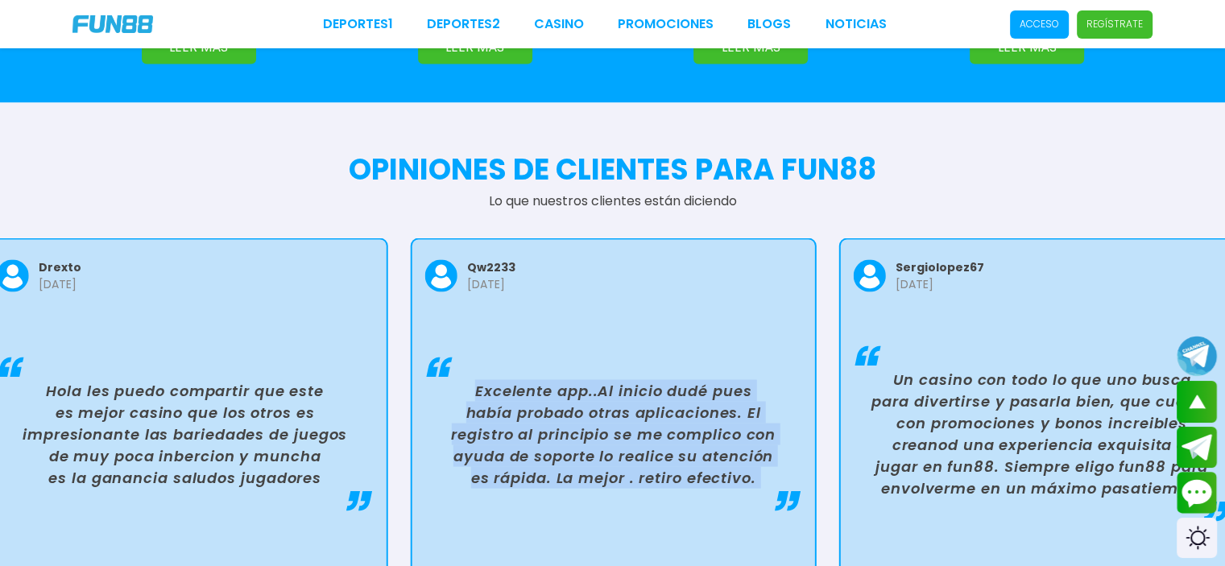
click at [695, 379] on p "Excelente app..Al inicio dudé pues había probado otras aplicaciones. El registr…" at bounding box center [614, 433] width 364 height 109
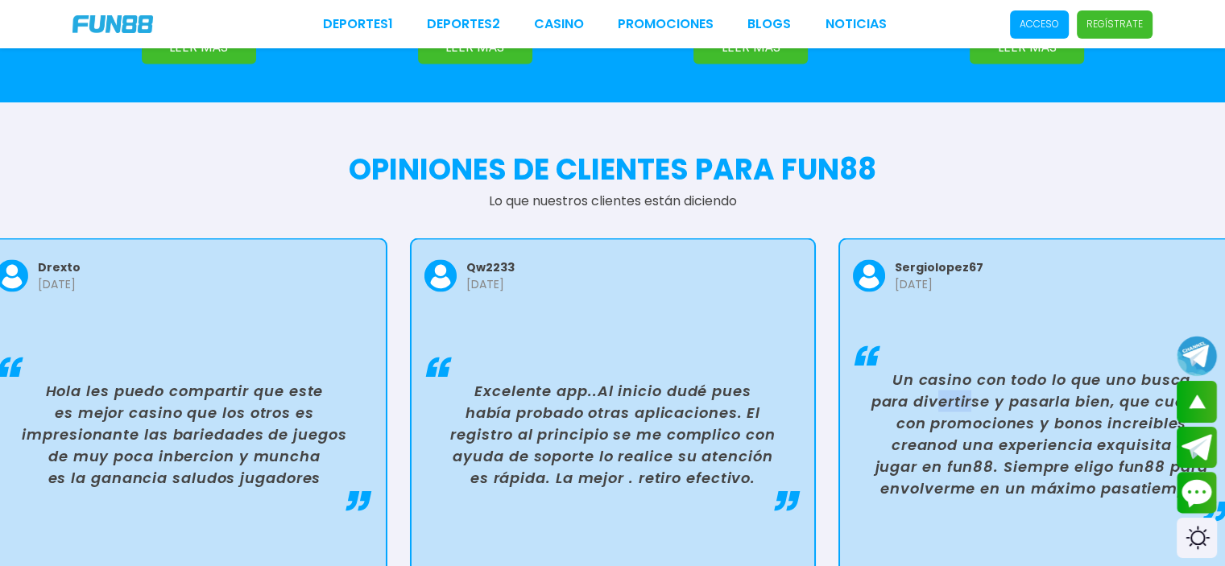
drag, startPoint x: 973, startPoint y: 322, endPoint x: 741, endPoint y: 318, distance: 232.0
click at [859, 368] on p "Un casino con todo lo que uno busca para divertirse y pasarla bien, que cuenta …" at bounding box center [1041, 433] width 364 height 130
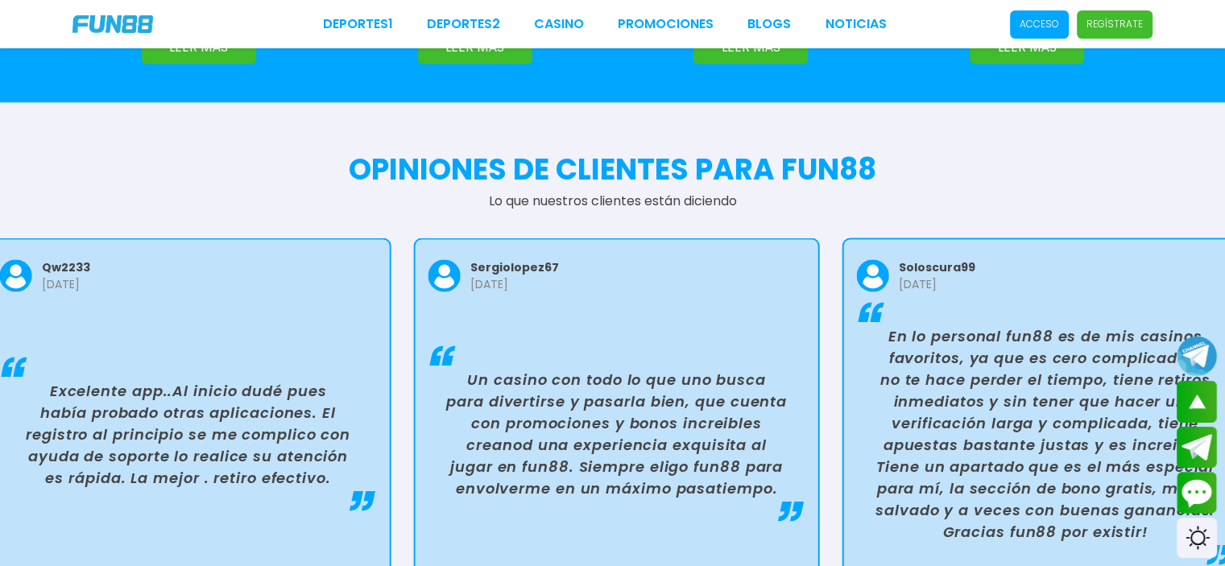
click at [689, 368] on p "Un casino con todo lo que uno busca para divertirse y pasarla bien, que cuenta …" at bounding box center [617, 433] width 364 height 130
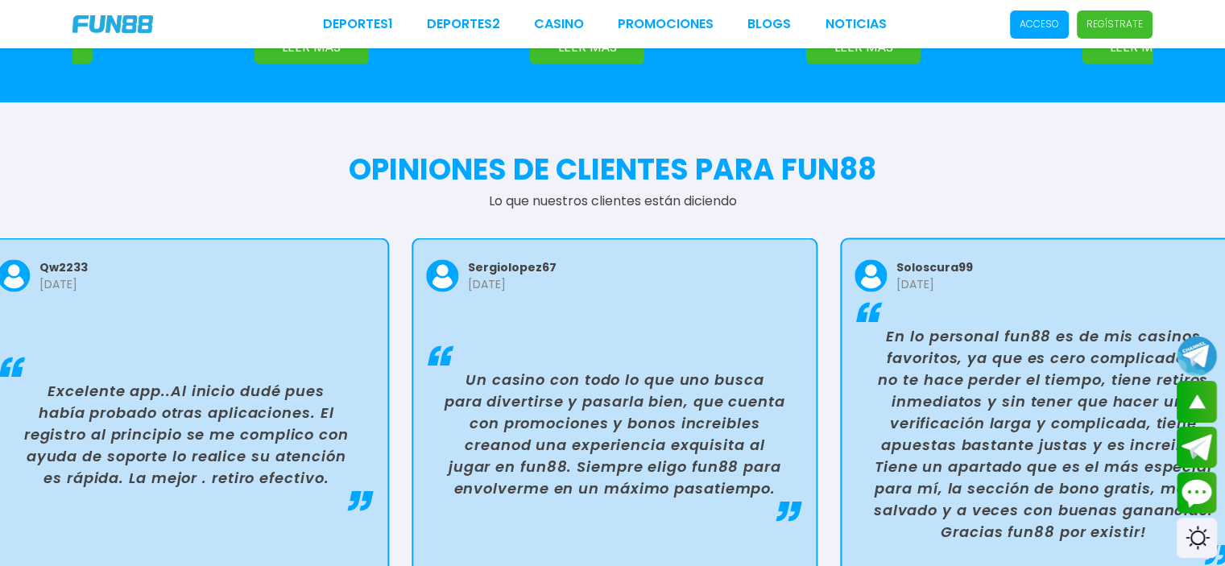
click at [689, 368] on p "Un casino con todo lo que uno busca para divertirse y pasarla bien, que cuenta …" at bounding box center [615, 433] width 364 height 130
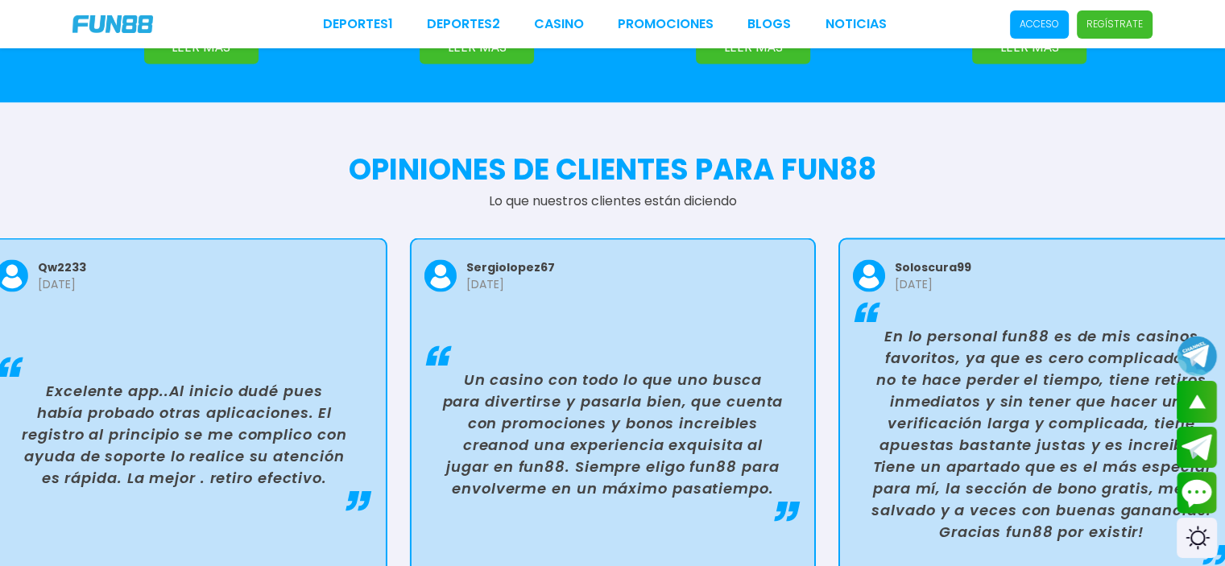
drag, startPoint x: 1041, startPoint y: 339, endPoint x: 675, endPoint y: 357, distance: 366.9
click at [859, 357] on p "En lo personal fun88 es de mis casinos favoritos, ya que es cero complicado y n…" at bounding box center [1041, 433] width 364 height 217
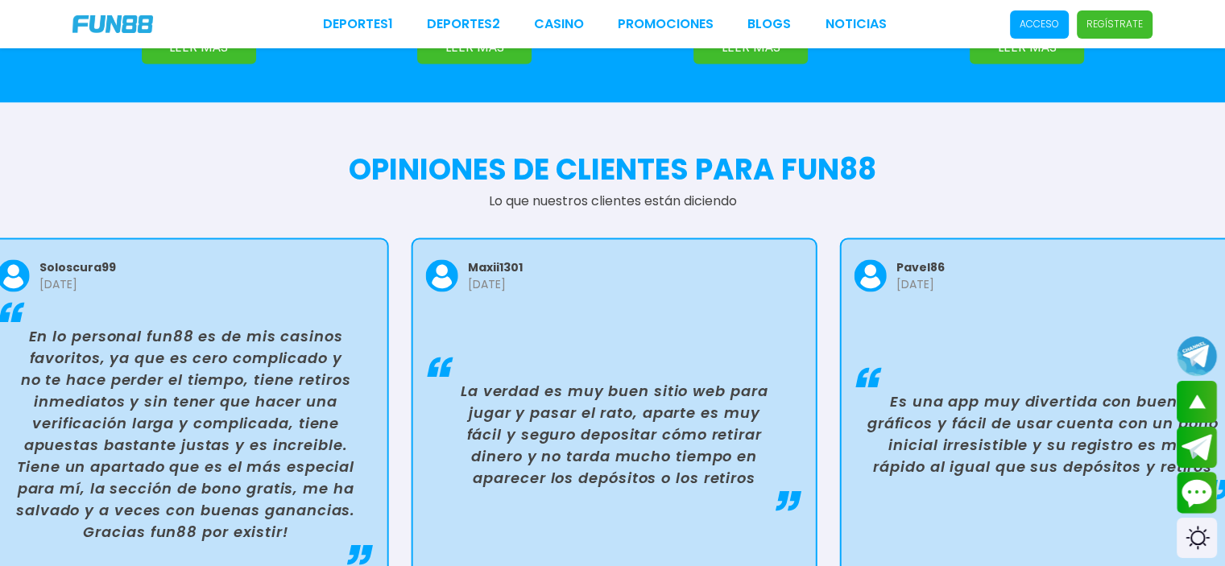
click at [693, 379] on p "La verdad es muy buen sitio web para jugar y pasar el rato, aparte es muy fácil…" at bounding box center [615, 433] width 364 height 109
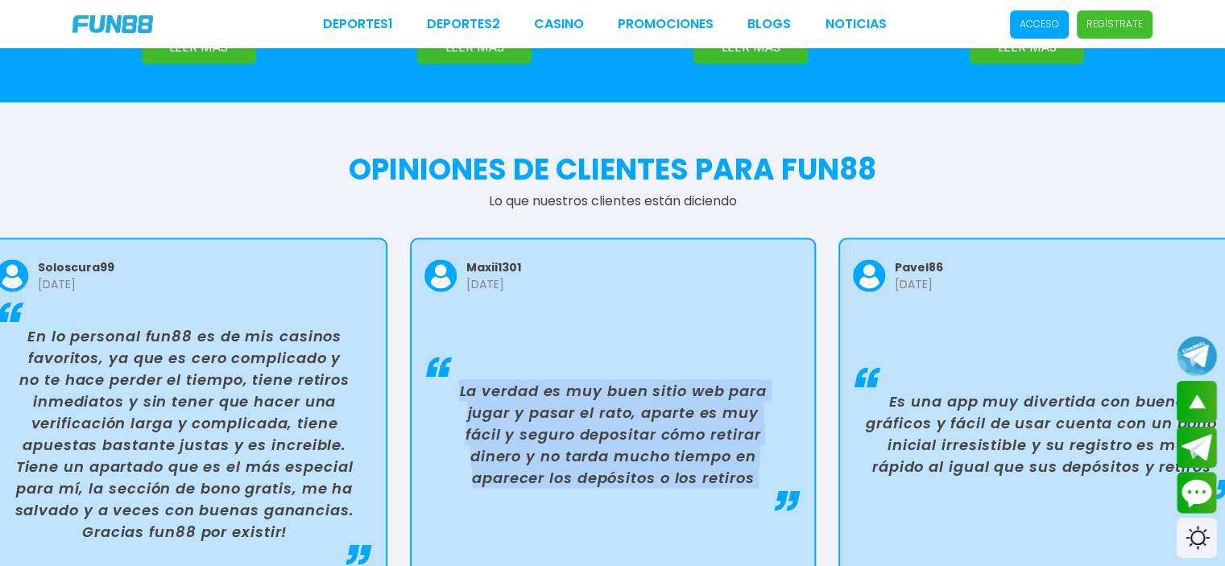
click at [693, 379] on p "La verdad es muy buen sitio web para jugar y pasar el rato, aparte es muy fácil…" at bounding box center [613, 433] width 364 height 109
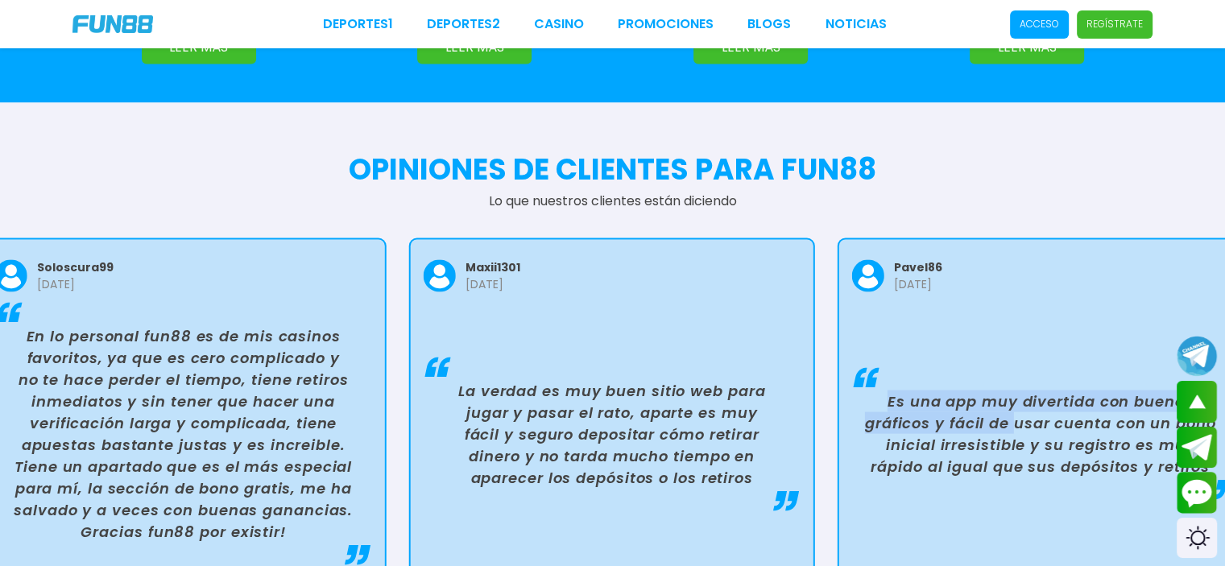
drag, startPoint x: 1015, startPoint y: 335, endPoint x: 668, endPoint y: 346, distance: 347.3
click at [859, 390] on p "Es una app muy divertida con buenos gráficos y fácil de usar cuenta con un bono…" at bounding box center [1041, 433] width 364 height 87
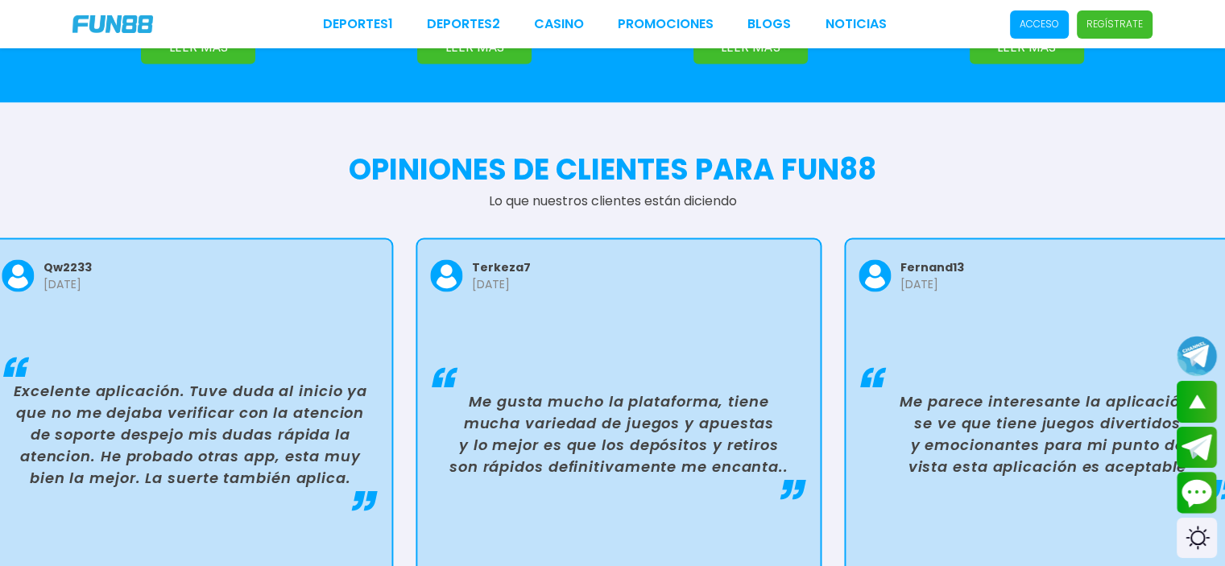
click at [671, 390] on p "Me gusta mucho la plataforma, tiene mucha variedad de juegos y apuestas y lo me…" at bounding box center [619, 433] width 364 height 87
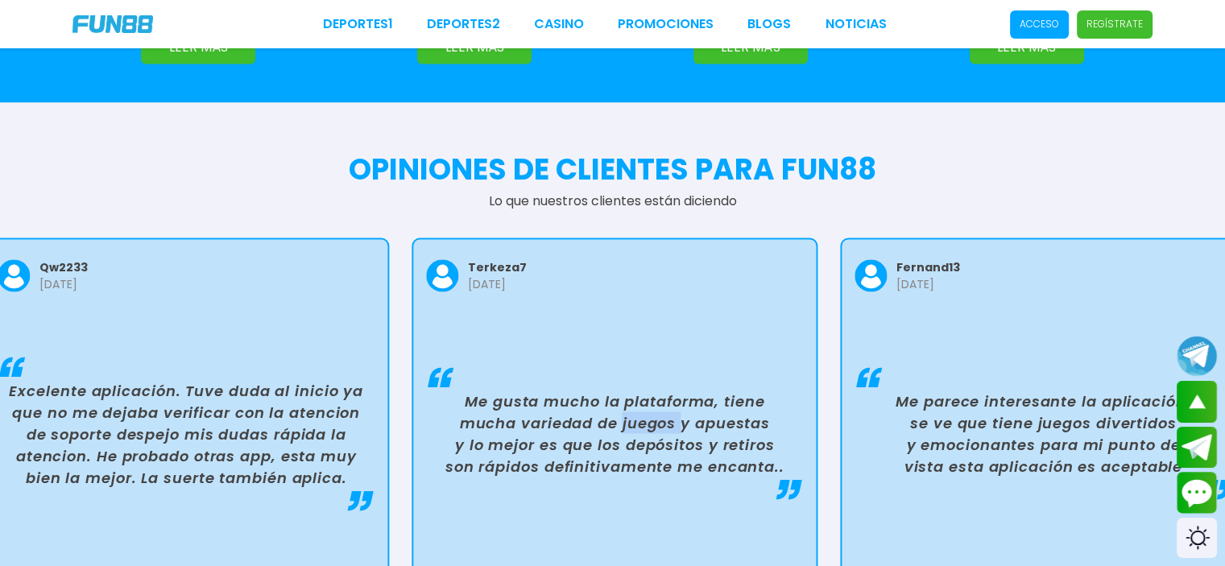
click at [671, 390] on p "Me gusta mucho la plataforma, tiene mucha variedad de juegos y apuestas y lo me…" at bounding box center [615, 433] width 364 height 87
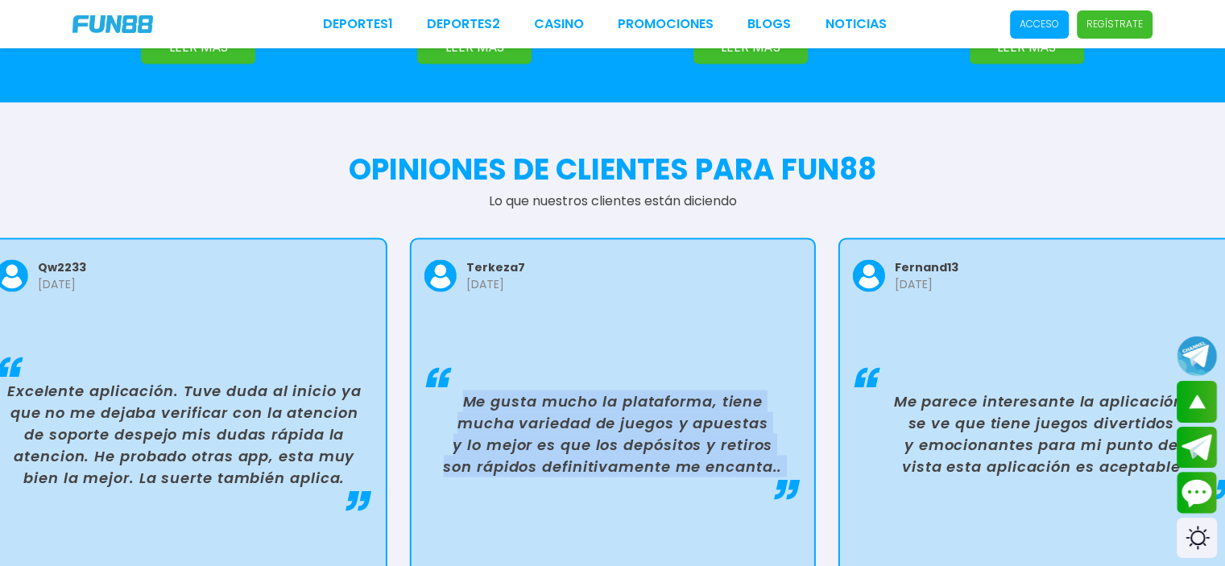
click at [671, 390] on p "Me gusta mucho la plataforma, tiene mucha variedad de juegos y apuestas y lo me…" at bounding box center [613, 433] width 364 height 87
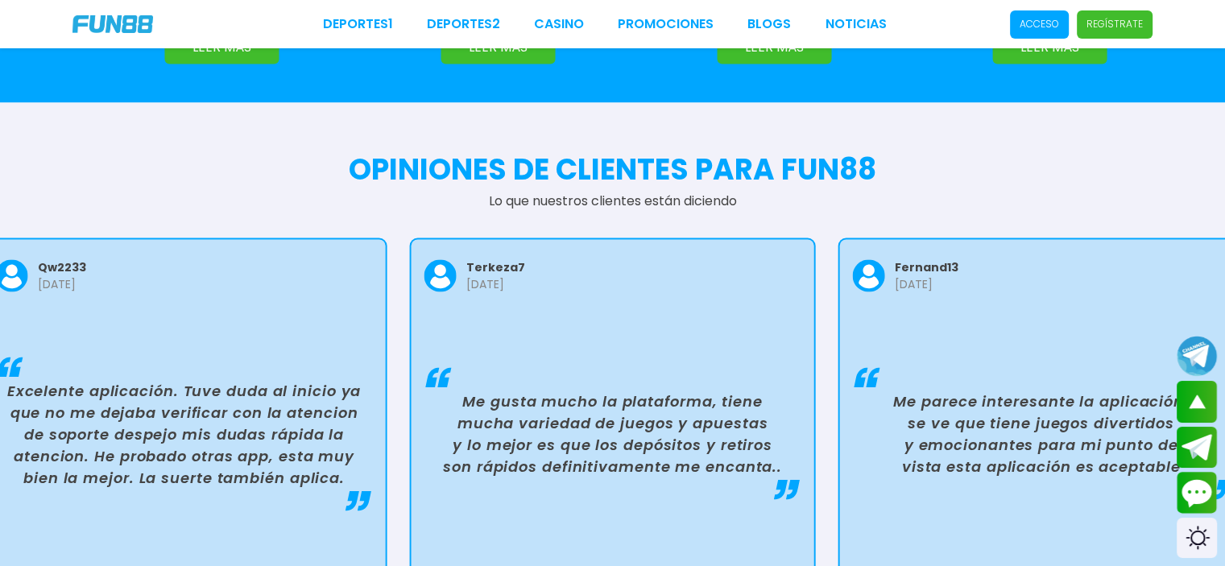
click at [938, 390] on p "Me parece interesante la aplicación, se ve que tiene juegos divertidos y emocio…" at bounding box center [1041, 433] width 364 height 87
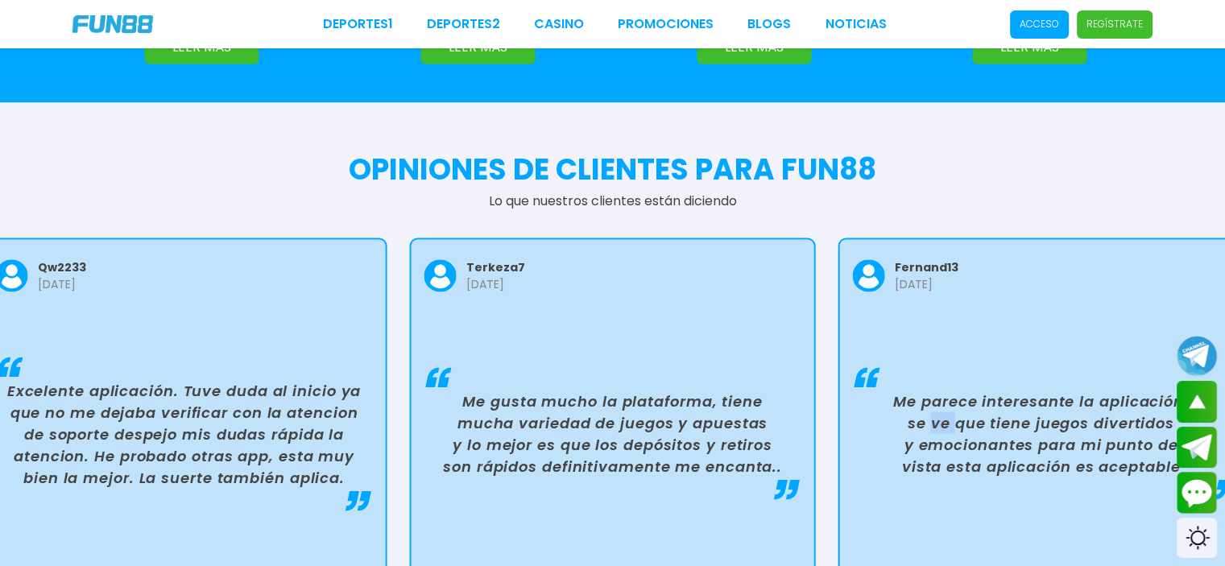
click at [938, 390] on p "Me parece interesante la aplicación, se ve que tiene juegos divertidos y emocio…" at bounding box center [1041, 433] width 364 height 87
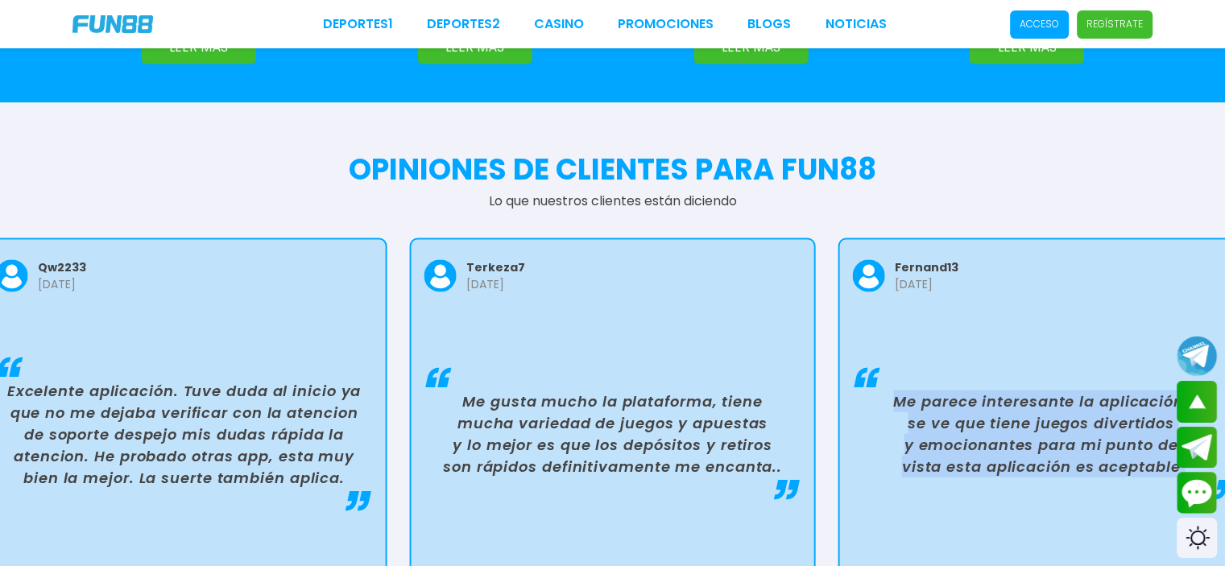
click at [938, 390] on p "Me parece interesante la aplicación, se ve que tiene juegos divertidos y emocio…" at bounding box center [1041, 433] width 364 height 87
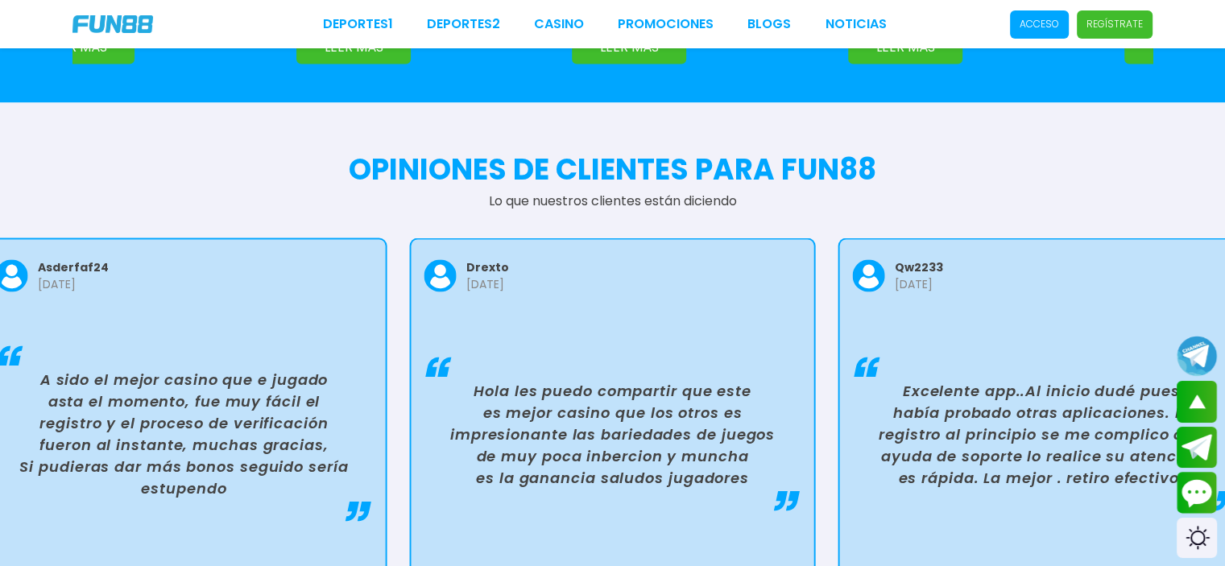
click at [915, 379] on p "Excelente app..Al inicio dudé pues había probado otras aplicaciones. El registr…" at bounding box center [1041, 433] width 364 height 109
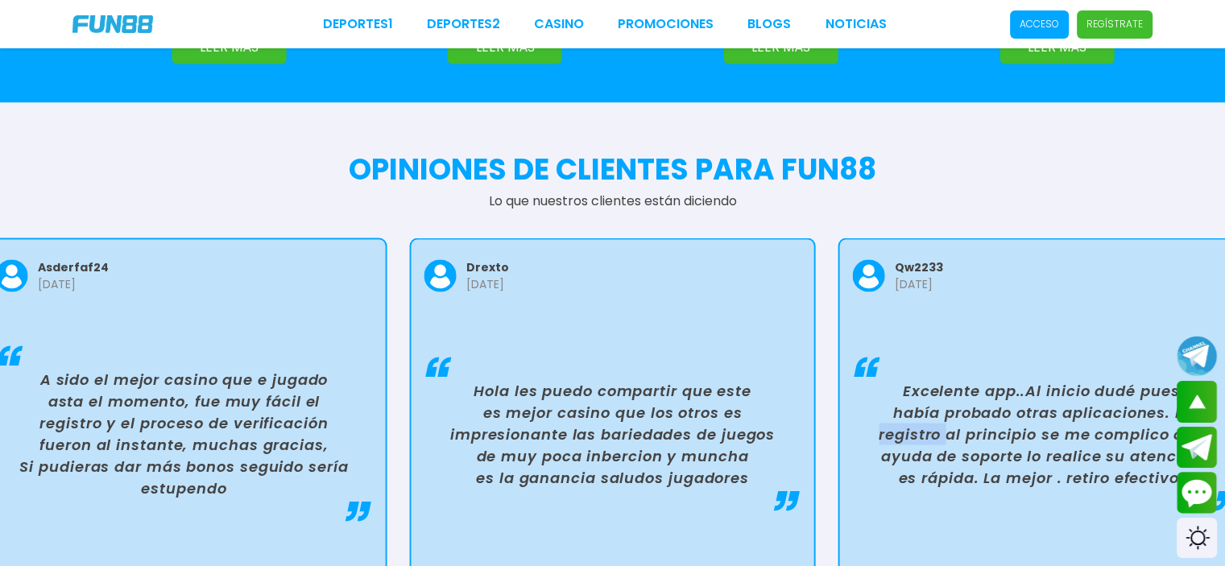
click at [915, 379] on p "Excelente app..Al inicio dudé pues había probado otras aplicaciones. El registr…" at bounding box center [1041, 433] width 364 height 109
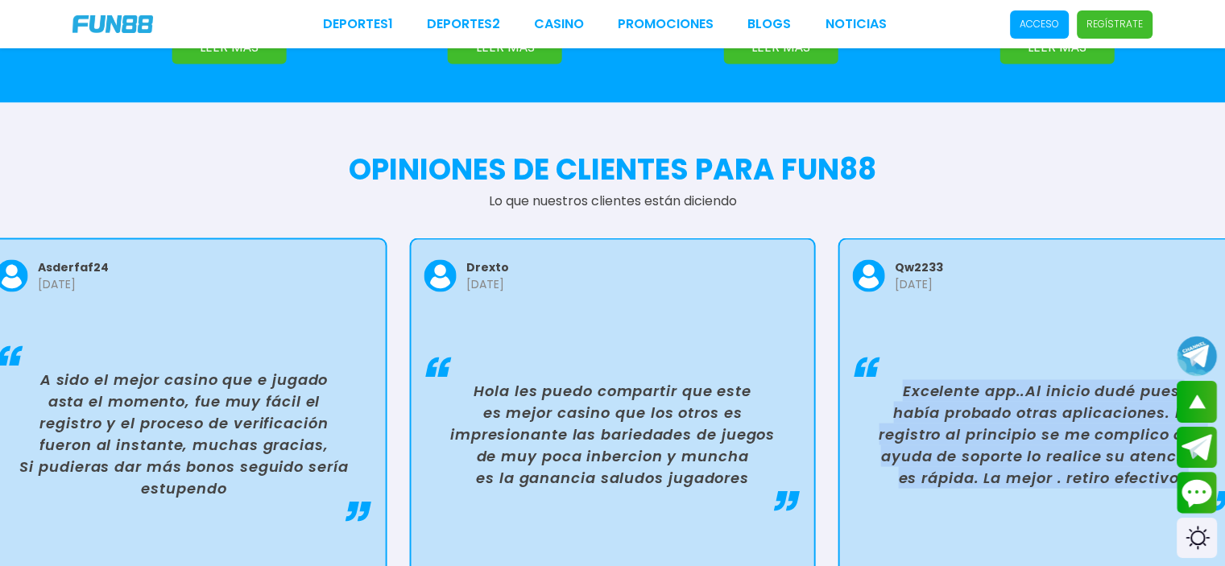
click at [915, 379] on p "Excelente app..Al inicio dudé pues había probado otras aplicaciones. El registr…" at bounding box center [1041, 433] width 364 height 109
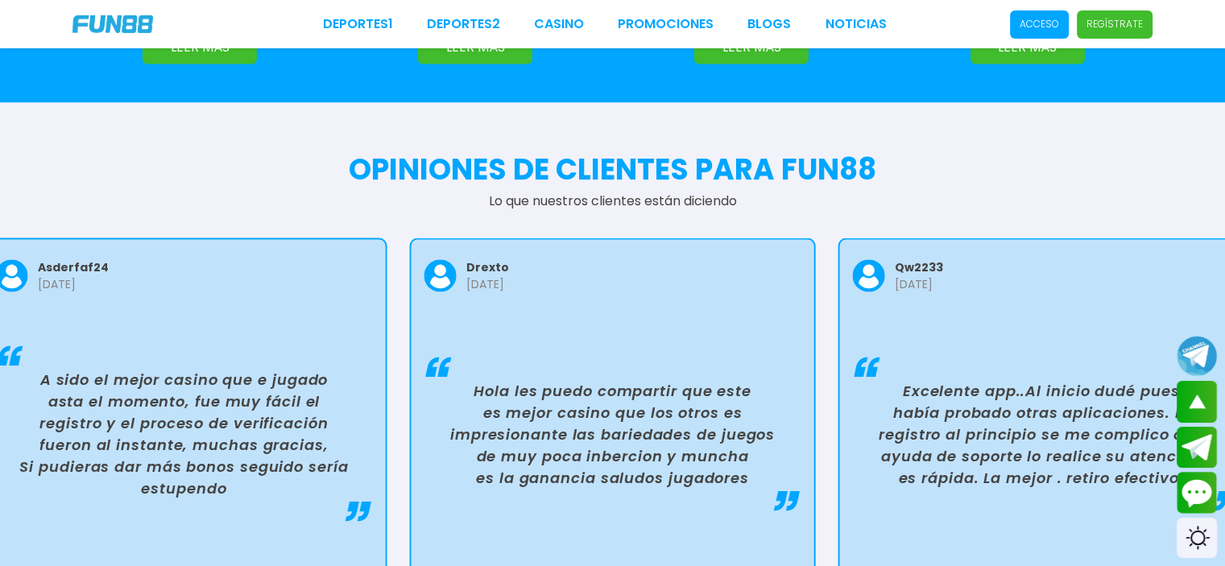
click at [726, 379] on p "Hola les puedo compartir que este es mejor casino que los otros es impresionant…" at bounding box center [613, 433] width 364 height 109
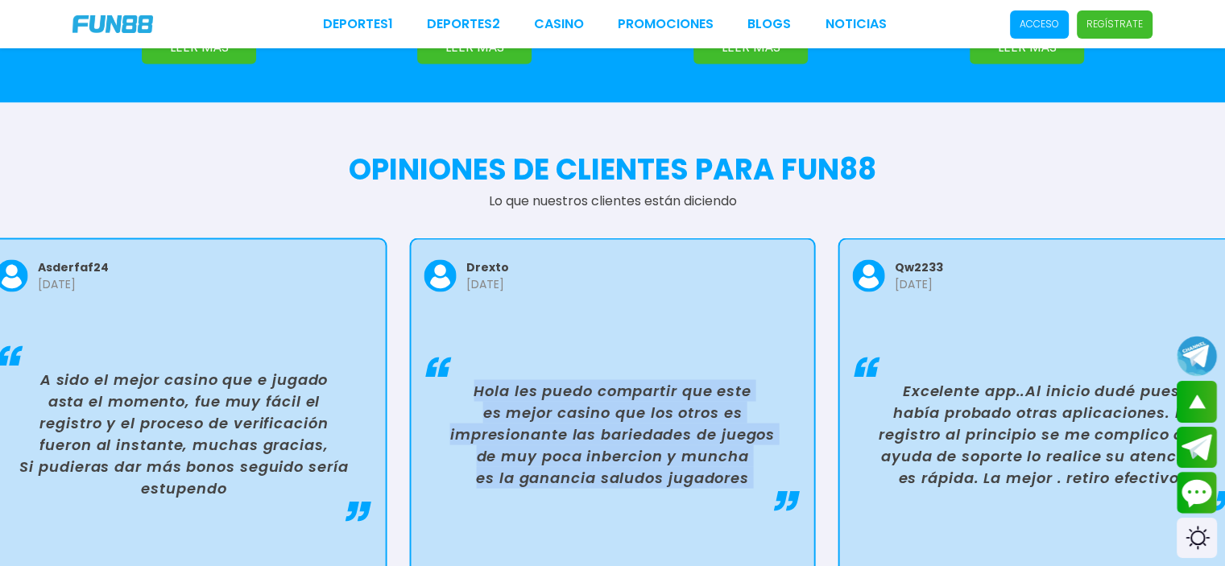
click at [726, 379] on p "Hola les puedo compartir que este es mejor casino que los otros es impresionant…" at bounding box center [613, 433] width 364 height 109
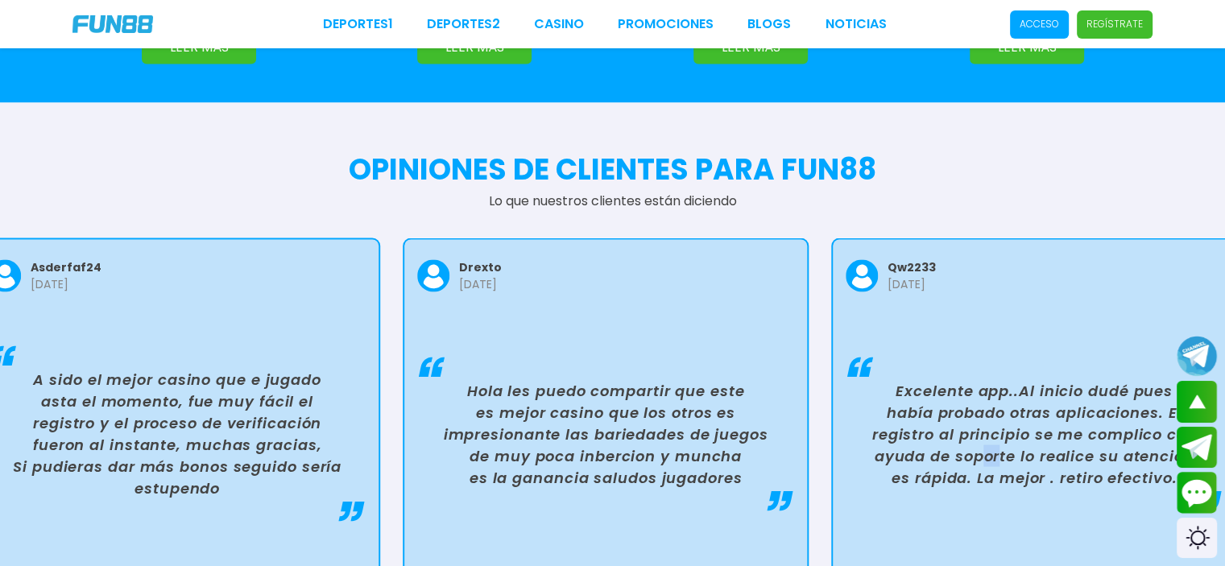
drag, startPoint x: 1004, startPoint y: 363, endPoint x: 737, endPoint y: 354, distance: 266.7
click at [913, 379] on p "Excelente app..Al inicio dudé pues había probado otras aplicaciones. El registr…" at bounding box center [1034, 433] width 364 height 109
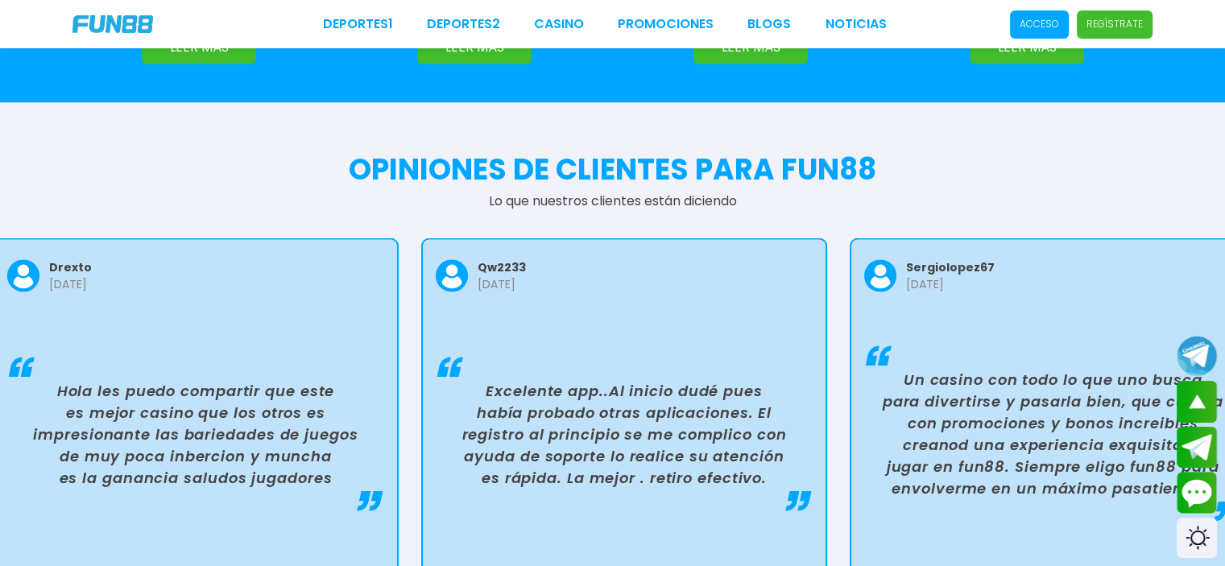
click at [931, 368] on p "Un casino con todo lo que uno busca para divertirse y pasarla bien, que cuenta …" at bounding box center [1053, 433] width 364 height 130
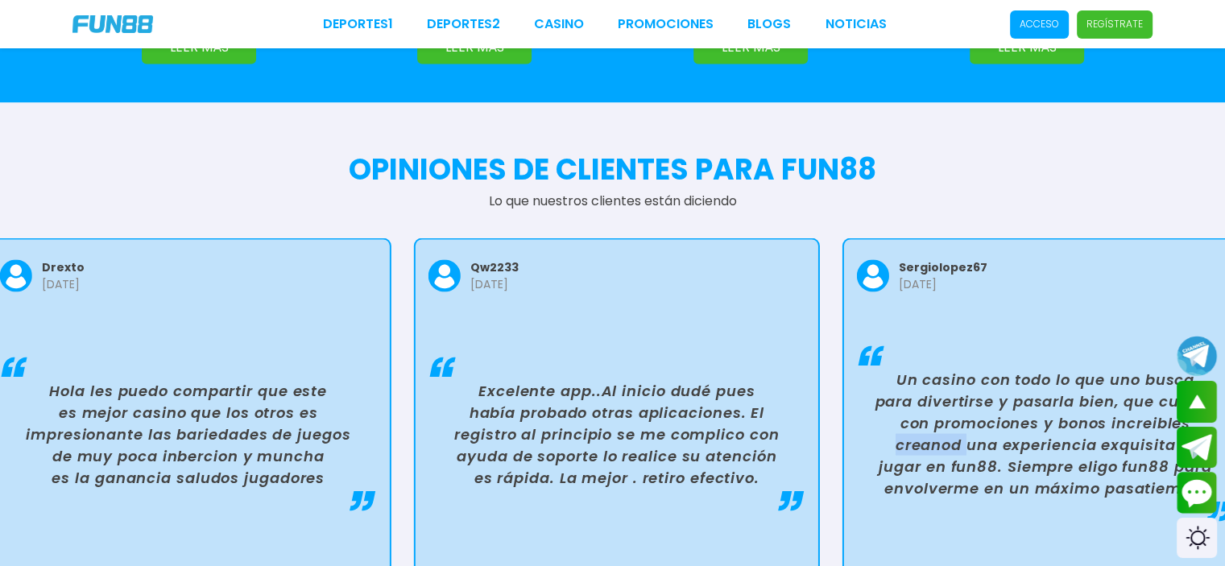
click at [931, 368] on p "Un casino con todo lo que uno busca para divertirse y pasarla bien, que cuenta …" at bounding box center [1045, 433] width 364 height 130
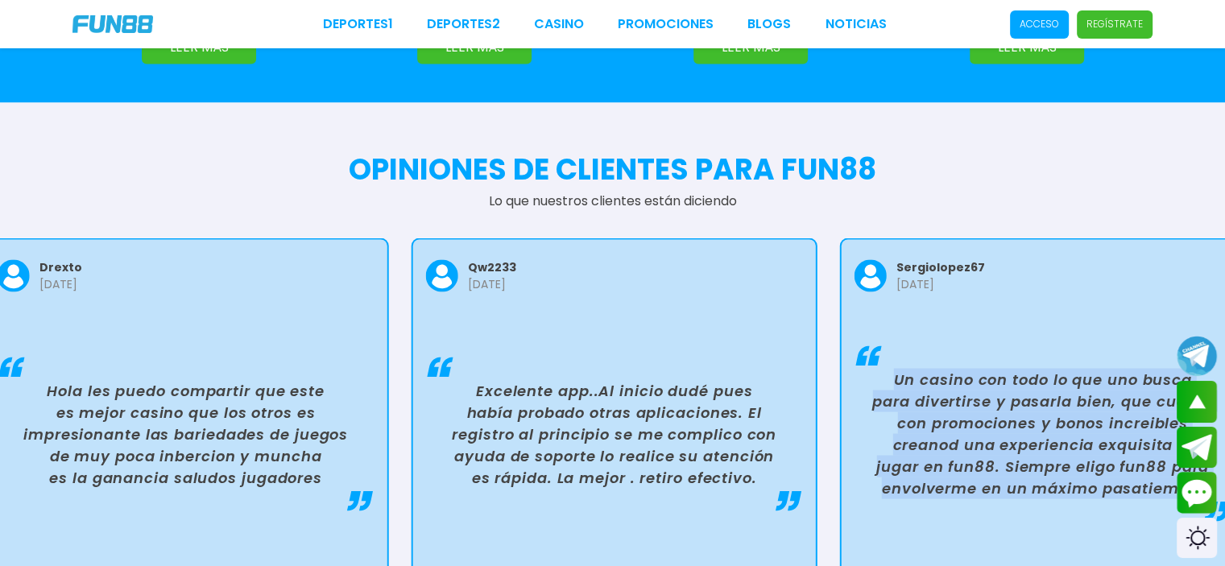
click at [931, 368] on p "Un casino con todo lo que uno busca para divertirse y pasarla bien, que cuenta …" at bounding box center [1043, 433] width 364 height 130
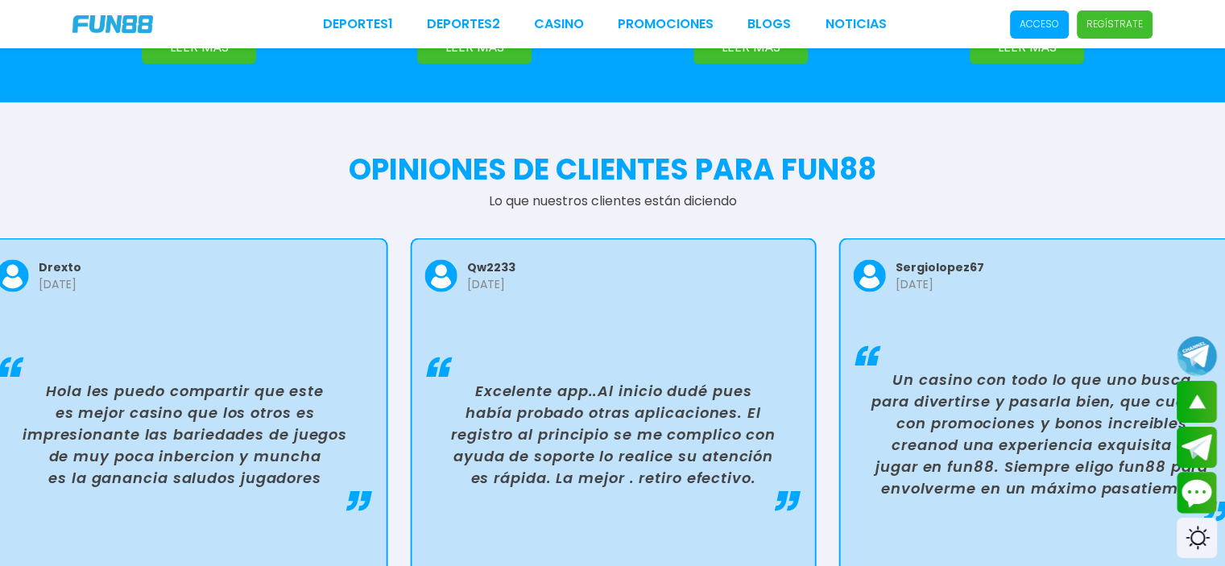
drag, startPoint x: 1062, startPoint y: 333, endPoint x: 714, endPoint y: 345, distance: 348.2
click at [860, 368] on p "Un casino con todo lo que uno busca para divertirse y pasarla bien, que cuenta …" at bounding box center [1042, 433] width 364 height 130
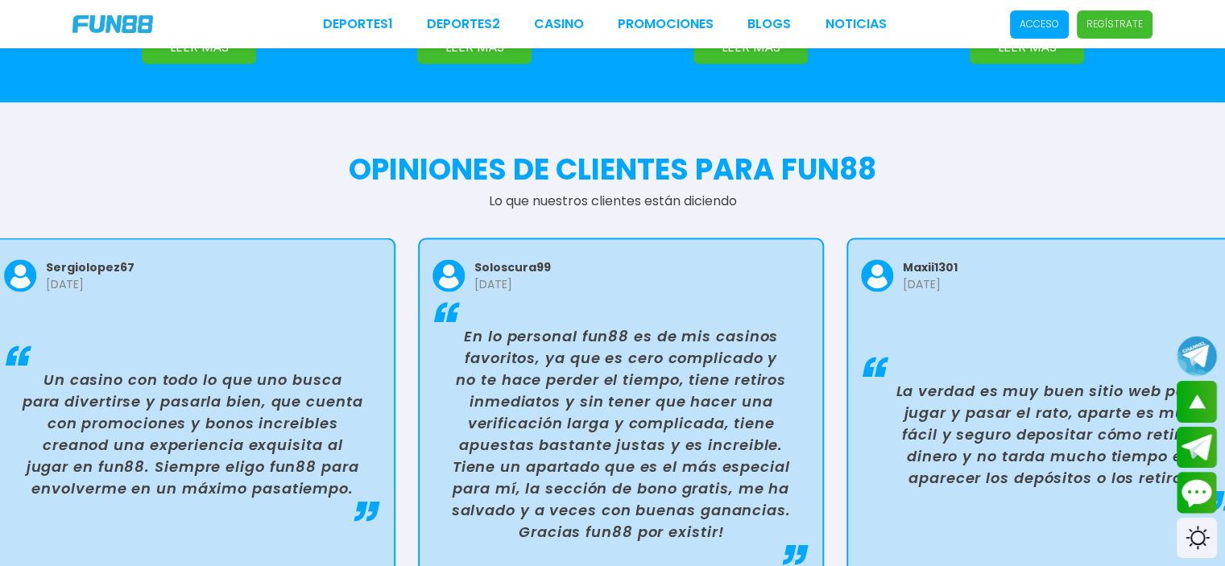
click at [848, 338] on div "maxii1301 [DATE] La verdad es muy buen sitio web para jugar y pasar el rato, ap…" at bounding box center [1049, 411] width 403 height 345
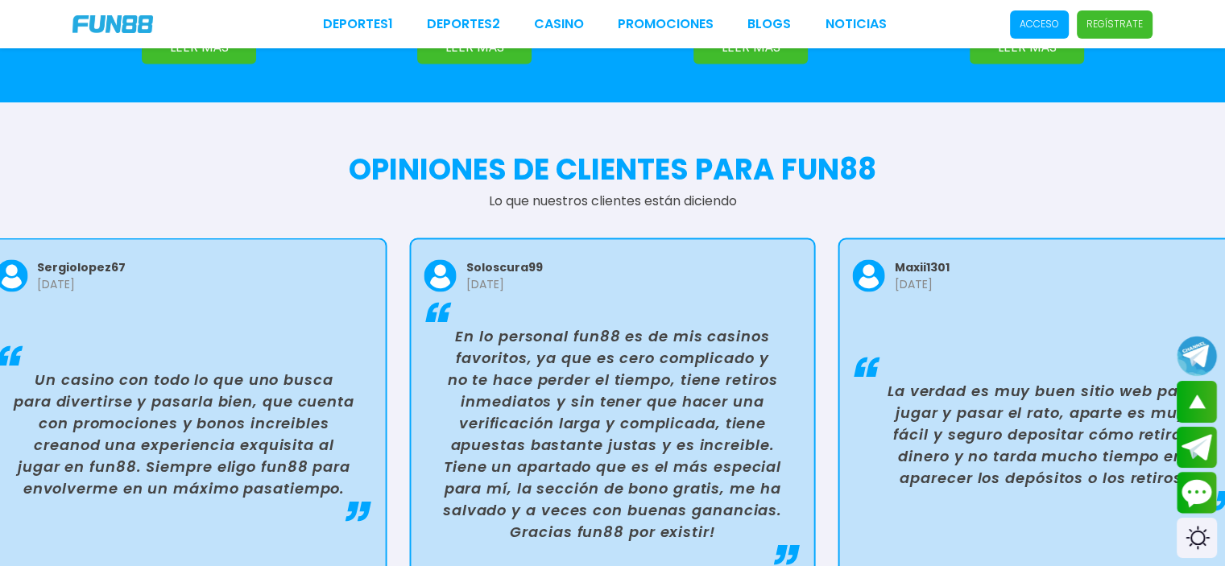
click at [590, 325] on p "En lo personal fun88 es de mis casinos favoritos, ya que es cero complicado y n…" at bounding box center [612, 433] width 364 height 217
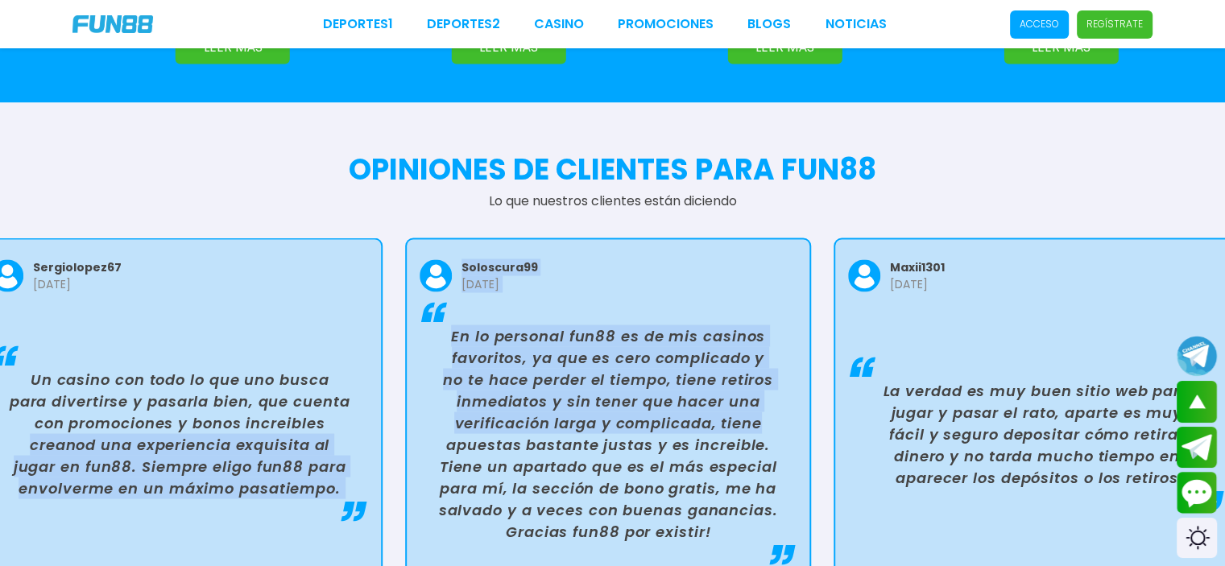
drag, startPoint x: 822, startPoint y: 344, endPoint x: 585, endPoint y: 354, distance: 237.0
click at [566, 350] on div "qw2233 [DATE] Excelente app..Al inicio dudé pues había probado otras aplicacion…" at bounding box center [612, 412] width 1225 height 358
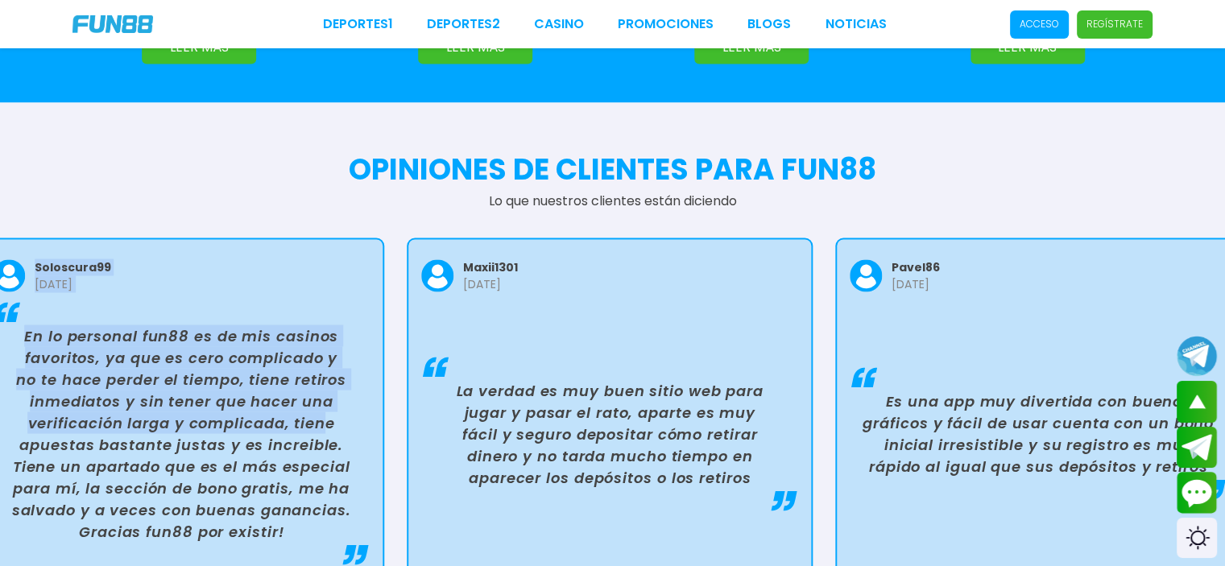
click at [641, 379] on p "La verdad es muy buen sitio web para jugar y pasar el rato, aparte es muy fácil…" at bounding box center [610, 433] width 364 height 109
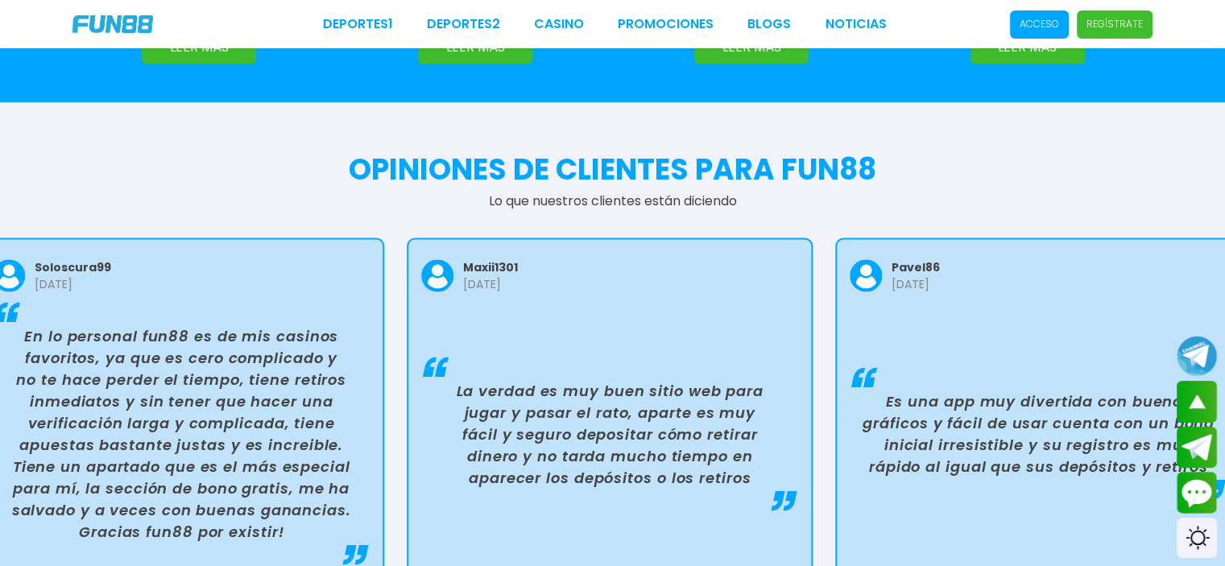
click at [641, 379] on p "La verdad es muy buen sitio web para jugar y pasar el rato, aparte es muy fácil…" at bounding box center [610, 433] width 364 height 109
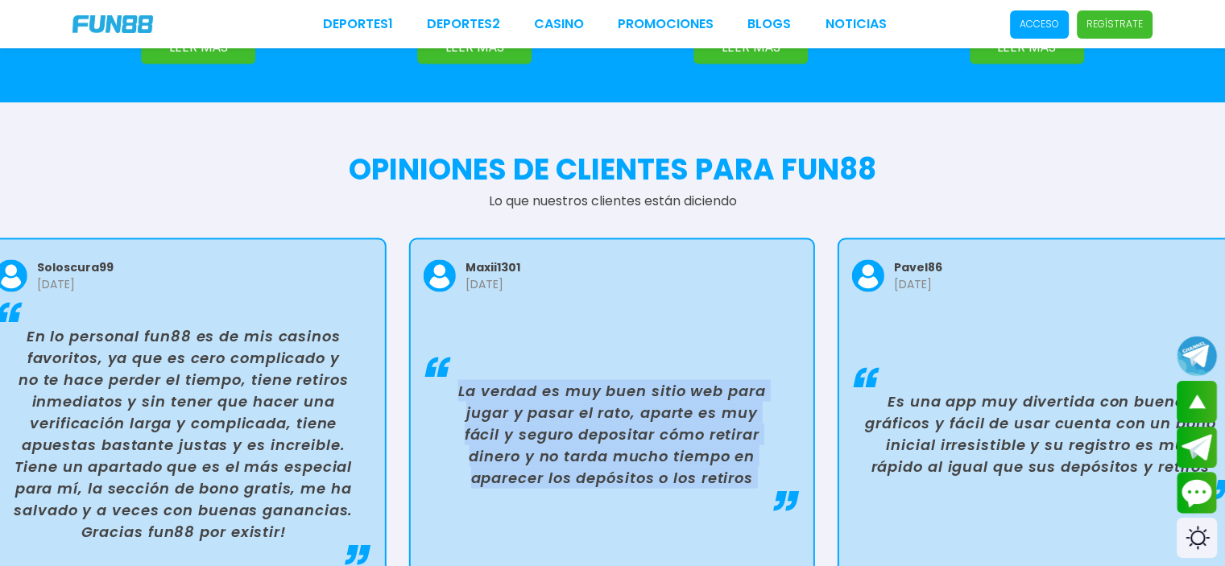
drag, startPoint x: 641, startPoint y: 333, endPoint x: 735, endPoint y: 350, distance: 95.7
click at [640, 379] on p "La verdad es muy buen sitio web para jugar y pasar el rato, aparte es muy fácil…" at bounding box center [612, 433] width 364 height 109
click at [912, 390] on p "Es una app muy divertida con buenos gráficos y fácil de usar cuenta con un bono…" at bounding box center [1041, 433] width 364 height 87
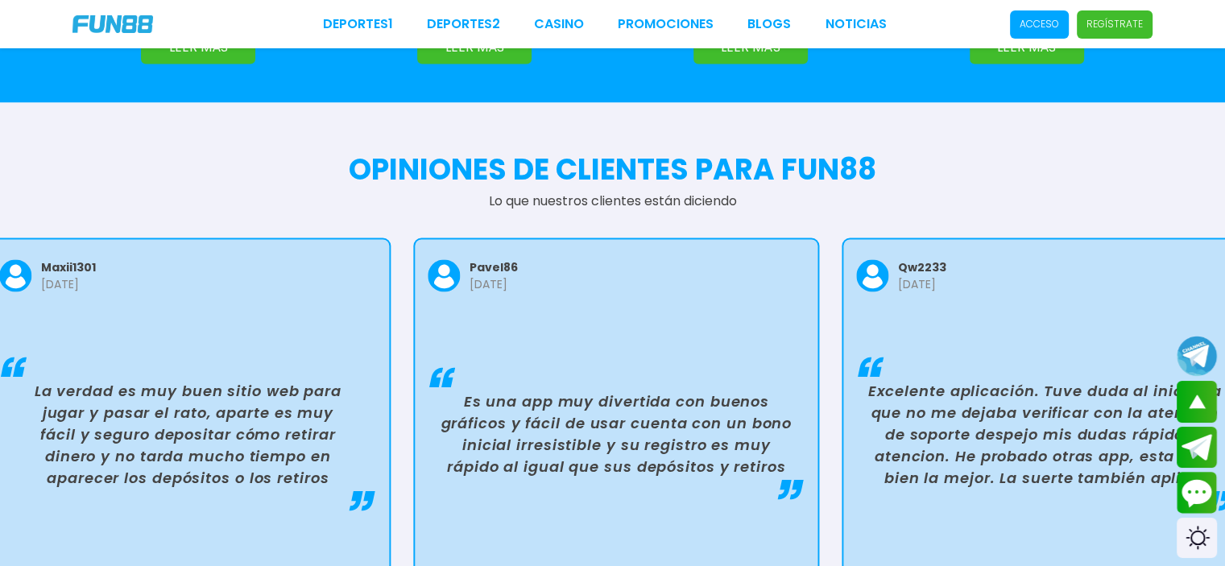
click at [631, 390] on p "Es una app muy divertida con buenos gráficos y fácil de usar cuenta con un bono…" at bounding box center [616, 433] width 364 height 87
click at [631, 390] on p "Es una app muy divertida con buenos gráficos y fácil de usar cuenta con un bono…" at bounding box center [615, 433] width 364 height 87
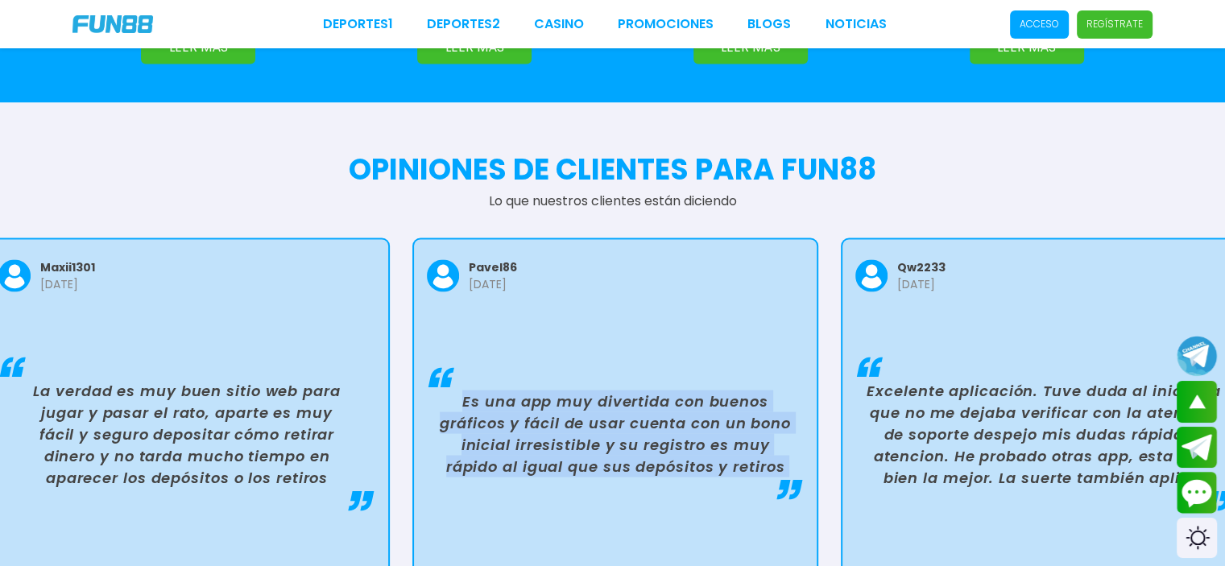
click at [631, 390] on p "Es una app muy divertida con buenos gráficos y fácil de usar cuenta con un bono…" at bounding box center [615, 433] width 364 height 87
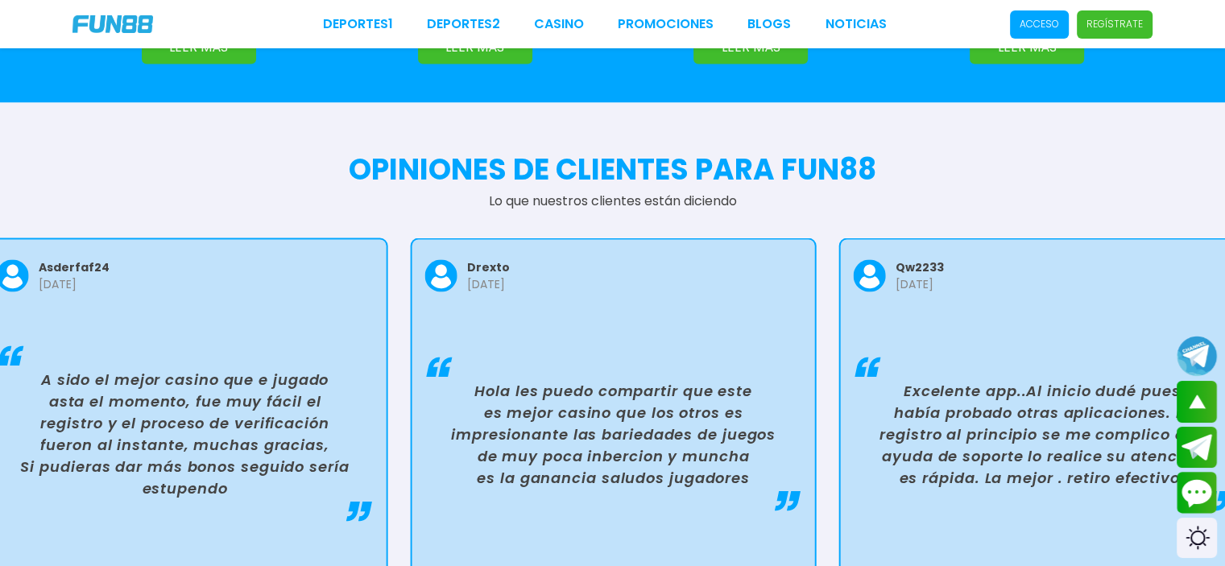
click at [606, 379] on p "Hola les puedo compartir que este es mejor casino que los otros es impresionant…" at bounding box center [614, 433] width 364 height 109
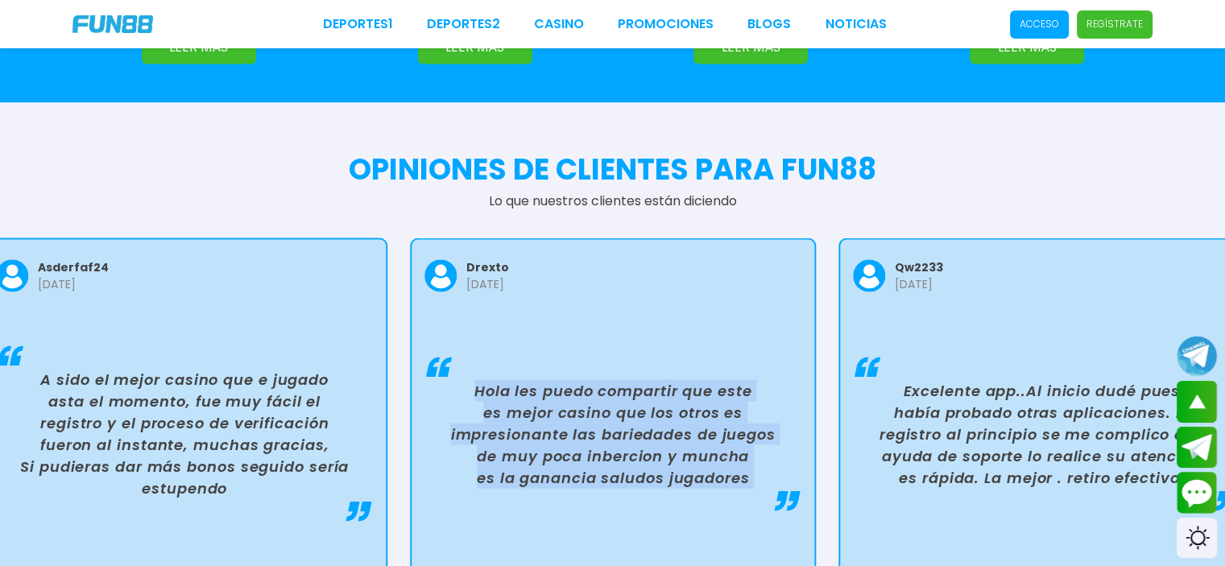
click at [606, 379] on p "Hola les puedo compartir que este es mejor casino que los otros es impresionant…" at bounding box center [613, 433] width 364 height 109
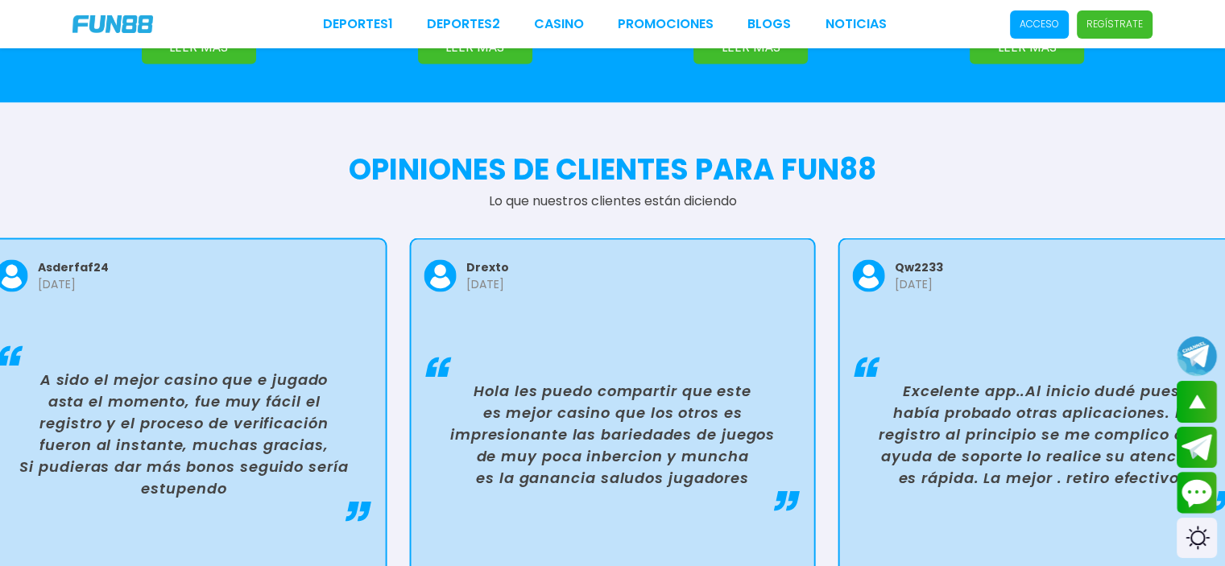
click at [1050, 379] on p "Excelente app..Al inicio dudé pues había probado otras aplicaciones. El registr…" at bounding box center [1041, 433] width 364 height 109
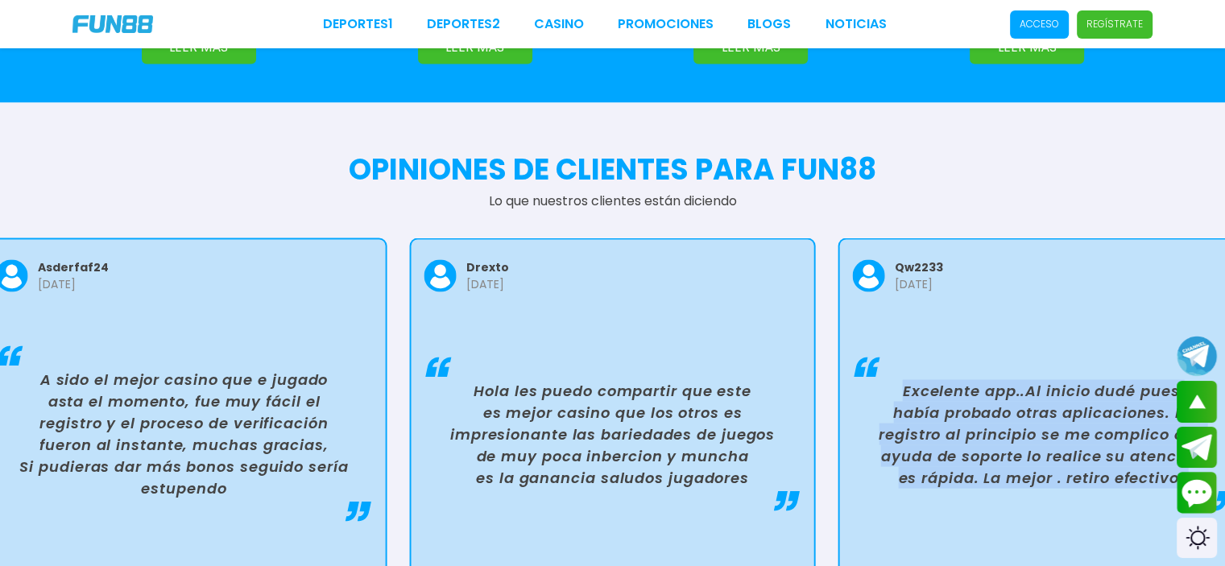
click at [1050, 379] on p "Excelente app..Al inicio dudé pues había probado otras aplicaciones. El registr…" at bounding box center [1041, 433] width 364 height 109
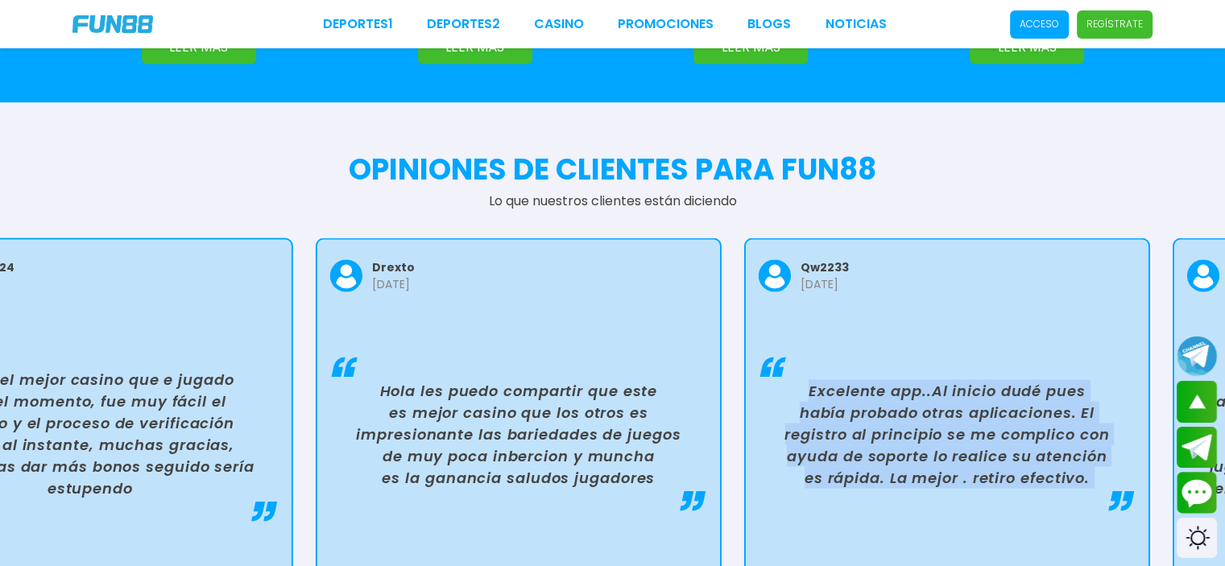
drag, startPoint x: 773, startPoint y: 373, endPoint x: 419, endPoint y: 375, distance: 354.4
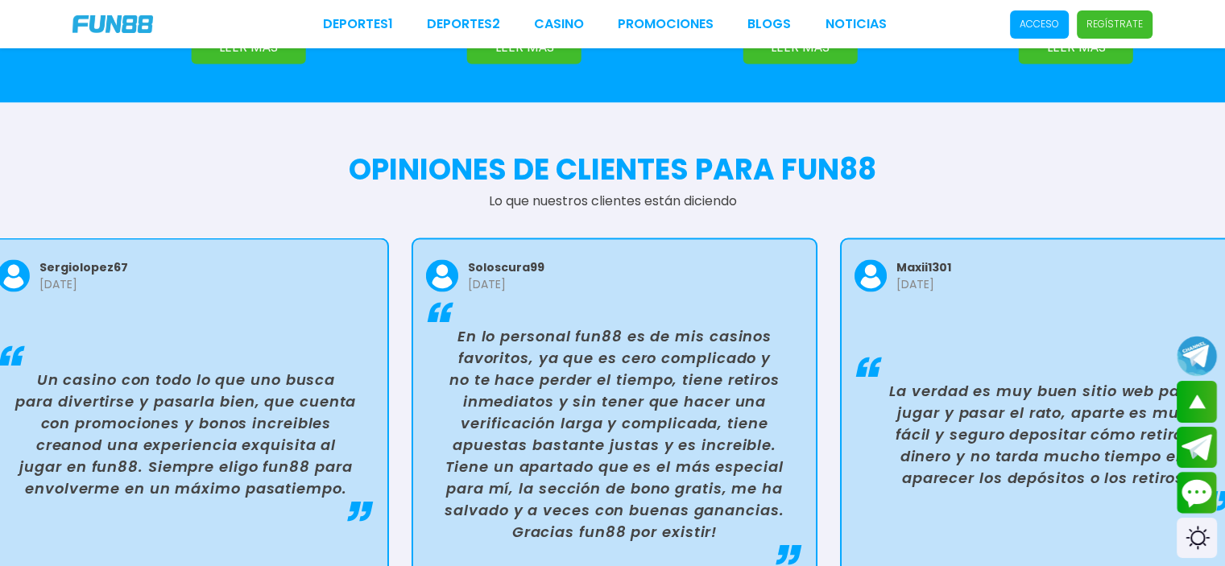
click at [581, 360] on p "En lo personal fun88 es de mis casinos favoritos, ya que es cero complicado y n…" at bounding box center [615, 433] width 364 height 217
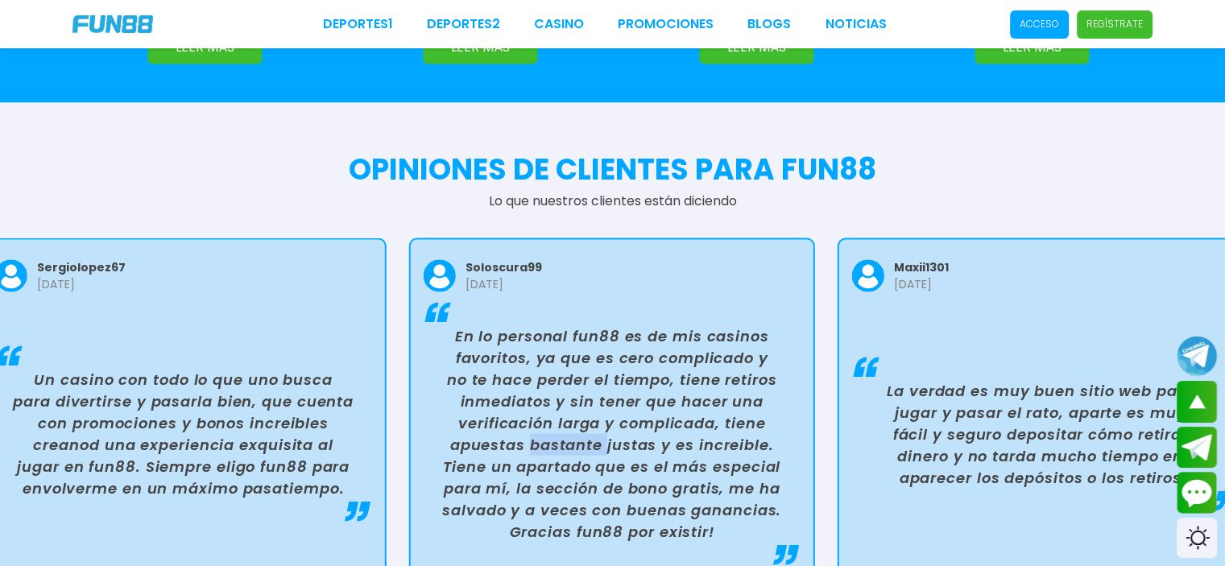
click at [581, 360] on p "En lo personal fun88 es de mis casinos favoritos, ya que es cero complicado y n…" at bounding box center [612, 433] width 364 height 217
click at [863, 379] on p "La verdad es muy buen sitio web para jugar y pasar el rato, aparte es muy fácil…" at bounding box center [1041, 433] width 364 height 109
click at [934, 379] on p "La verdad es muy buen sitio web para jugar y pasar el rato, aparte es muy fácil…" at bounding box center [1041, 433] width 364 height 109
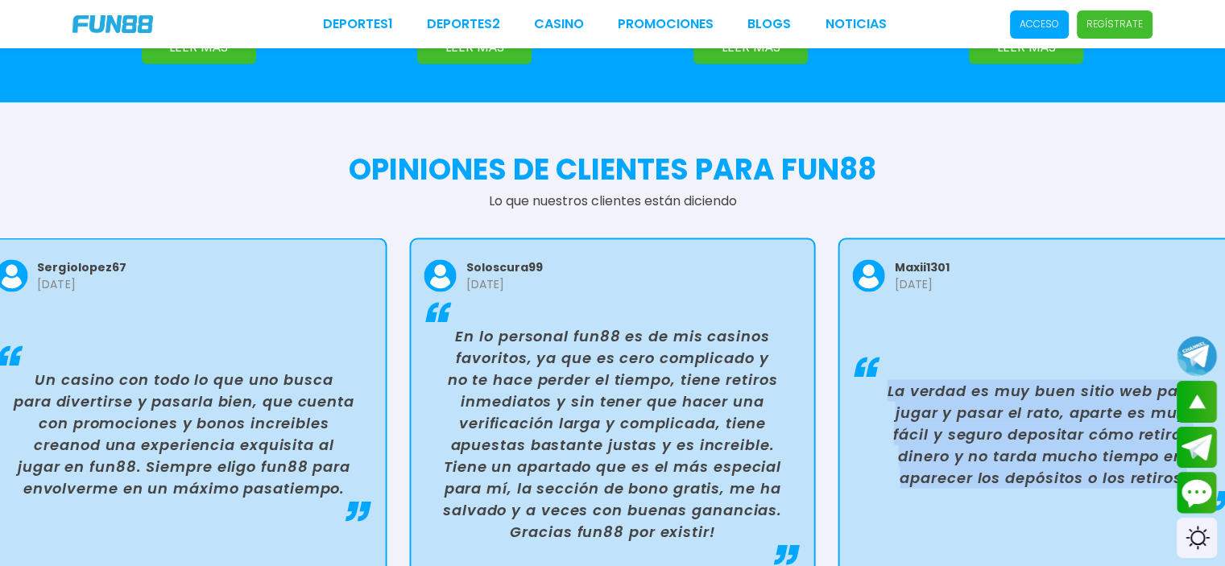
click at [934, 379] on p "La verdad es muy buen sitio web para jugar y pasar el rato, aparte es muy fácil…" at bounding box center [1041, 433] width 364 height 109
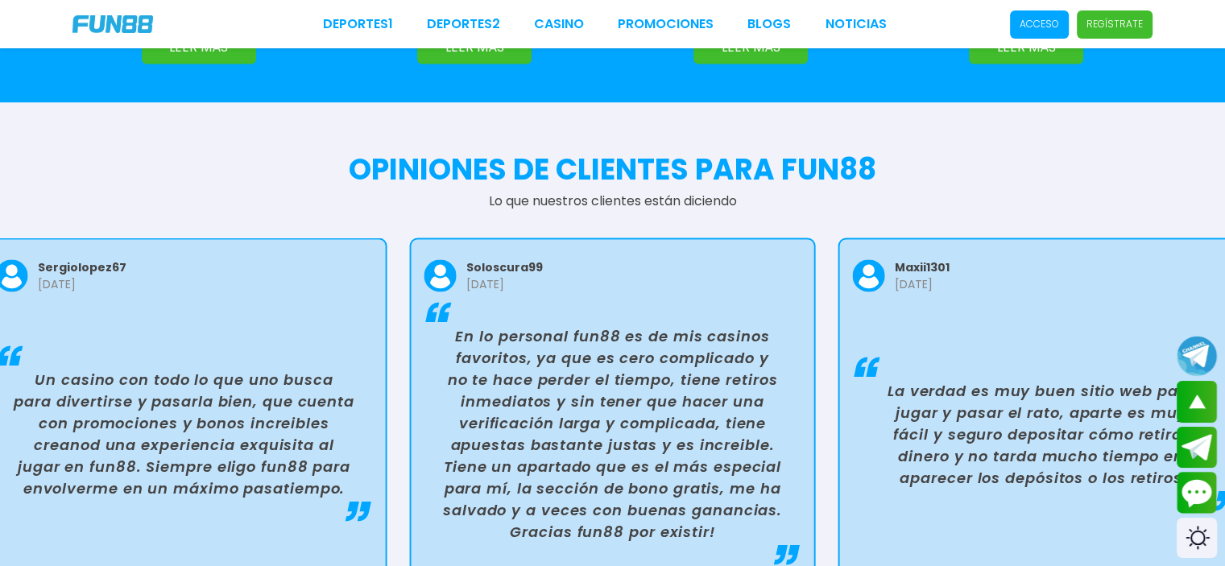
drag, startPoint x: 980, startPoint y: 367, endPoint x: 647, endPoint y: 355, distance: 333.7
click at [635, 363] on div "qw2233 [DATE] Excelente app..Al inicio dudé pues había probado otras aplicacion…" at bounding box center [612, 412] width 1225 height 358
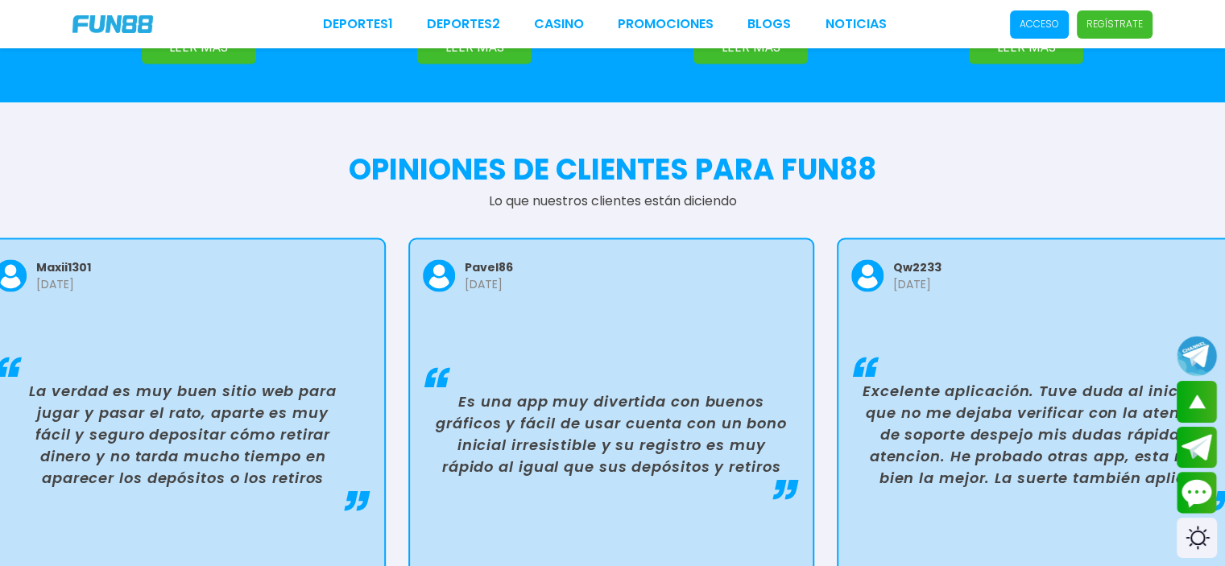
click at [695, 390] on p "Es una app muy divertida con buenos gráficos y fácil de usar cuenta con un bono…" at bounding box center [611, 433] width 364 height 87
click at [695, 390] on p "Es una app muy divertida con buenos gráficos y fácil de usar cuenta con un bono…" at bounding box center [613, 433] width 364 height 87
click at [696, 390] on p "Es una app muy divertida con buenos gráficos y fácil de usar cuenta con un bono…" at bounding box center [613, 433] width 364 height 87
